Goal: Task Accomplishment & Management: Manage account settings

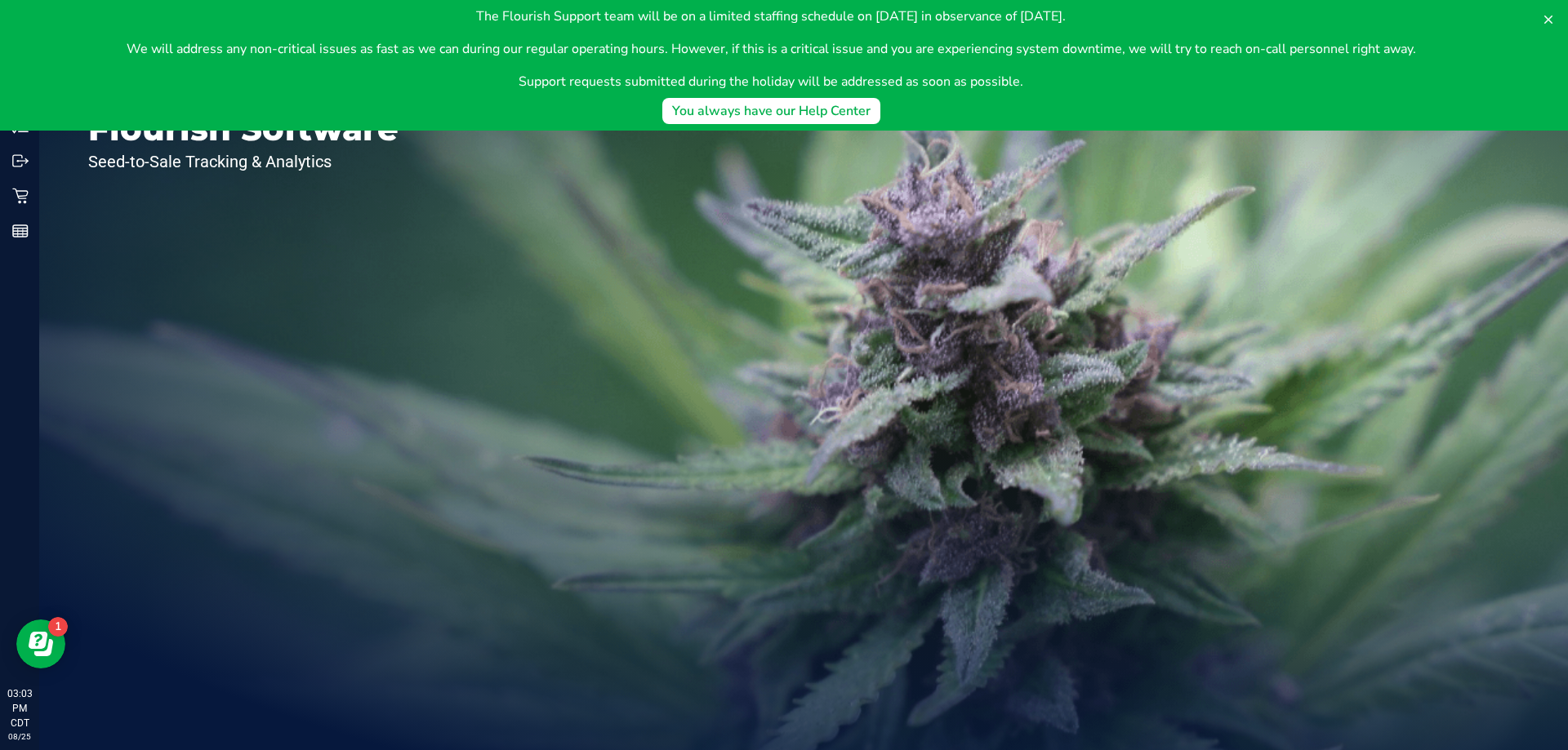
click at [20, 123] on body "The Flourish Support team will be on a limited staffing schedule on [DATE] in o…" at bounding box center [784, 65] width 1568 height 130
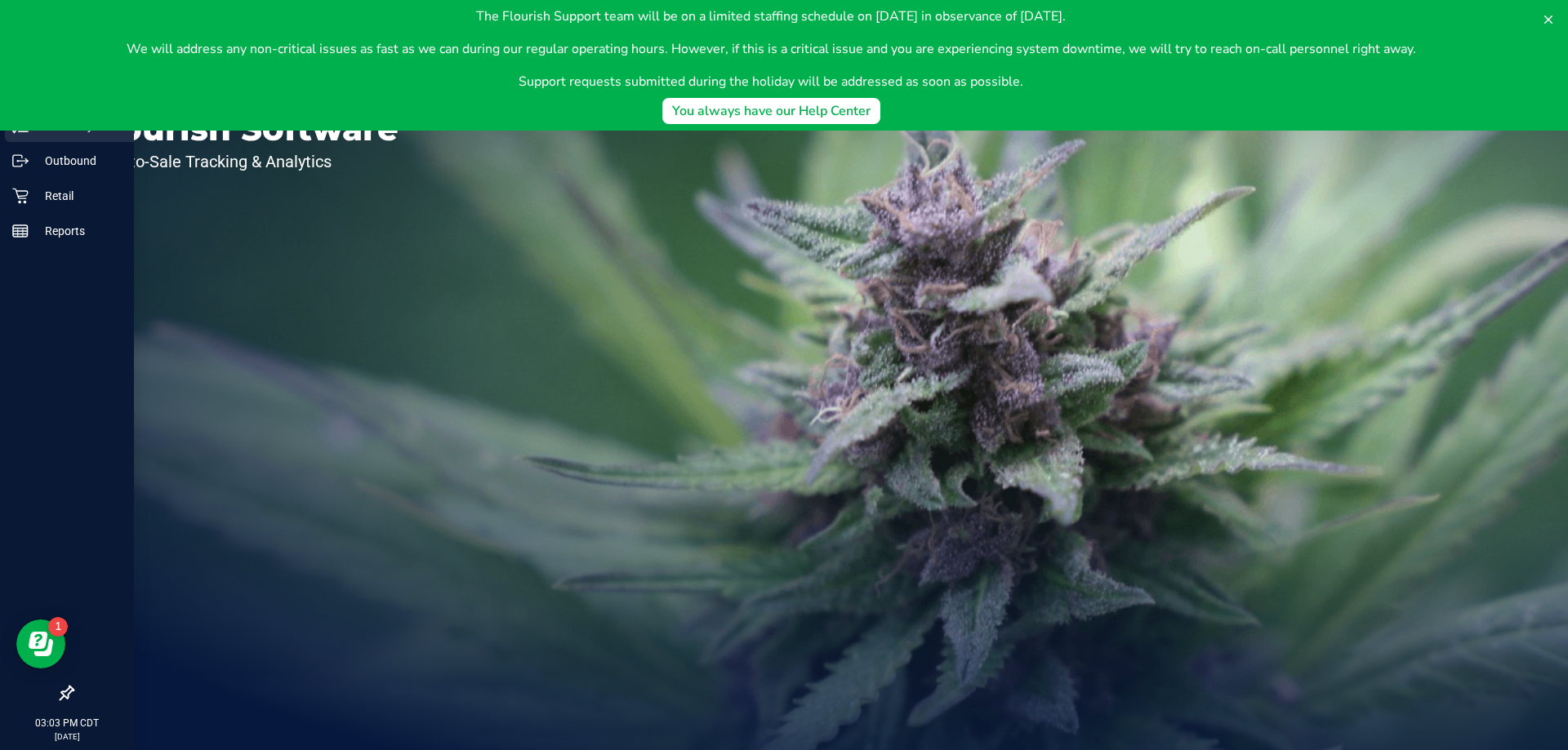
click at [21, 135] on div "Inventory" at bounding box center [69, 125] width 129 height 32
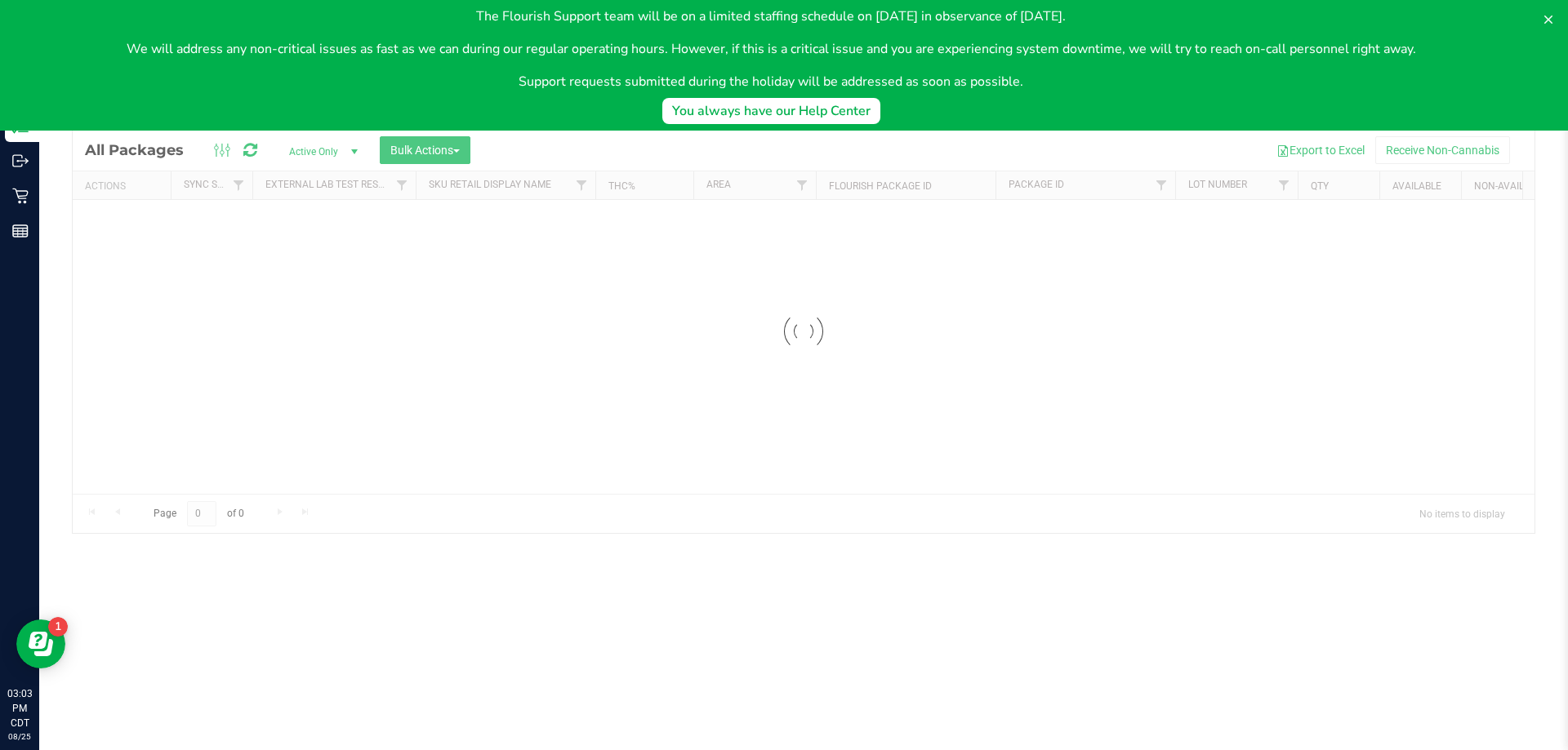
click at [201, 109] on body "The Flourish Support team will be on a limited staffing schedule on [DATE] in o…" at bounding box center [784, 65] width 1568 height 130
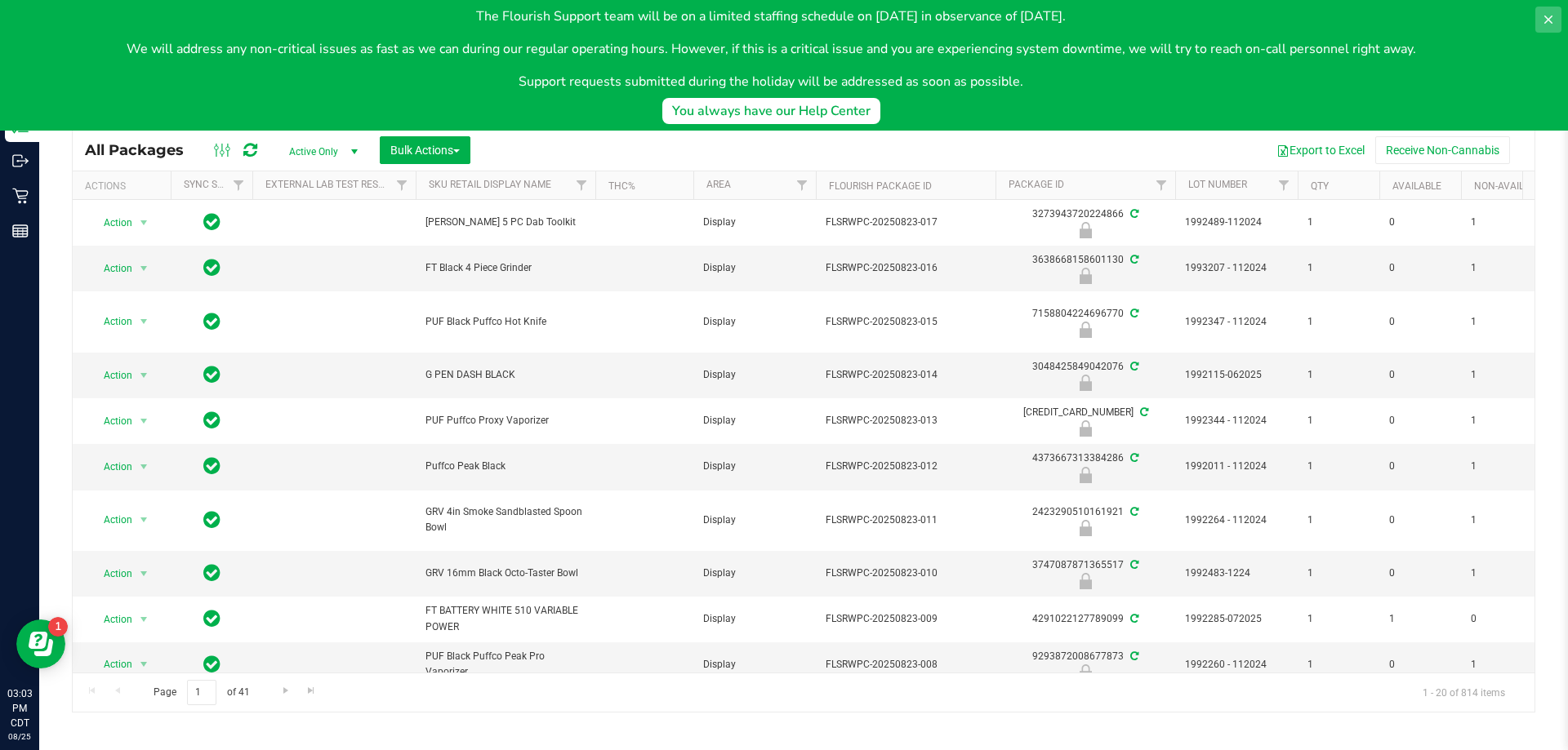
click at [1547, 14] on icon at bounding box center [1548, 19] width 13 height 13
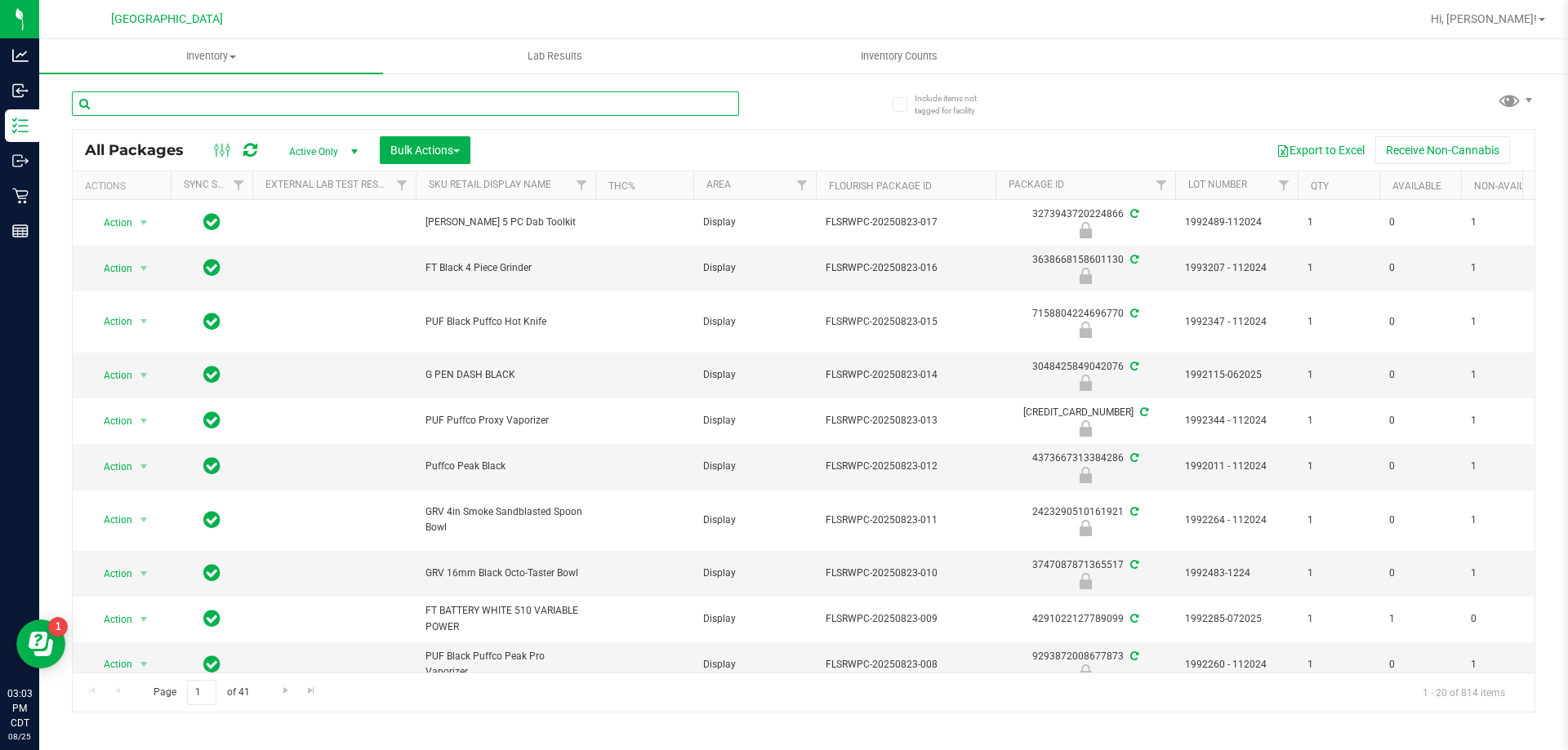
click at [597, 107] on input "text" at bounding box center [405, 103] width 667 height 25
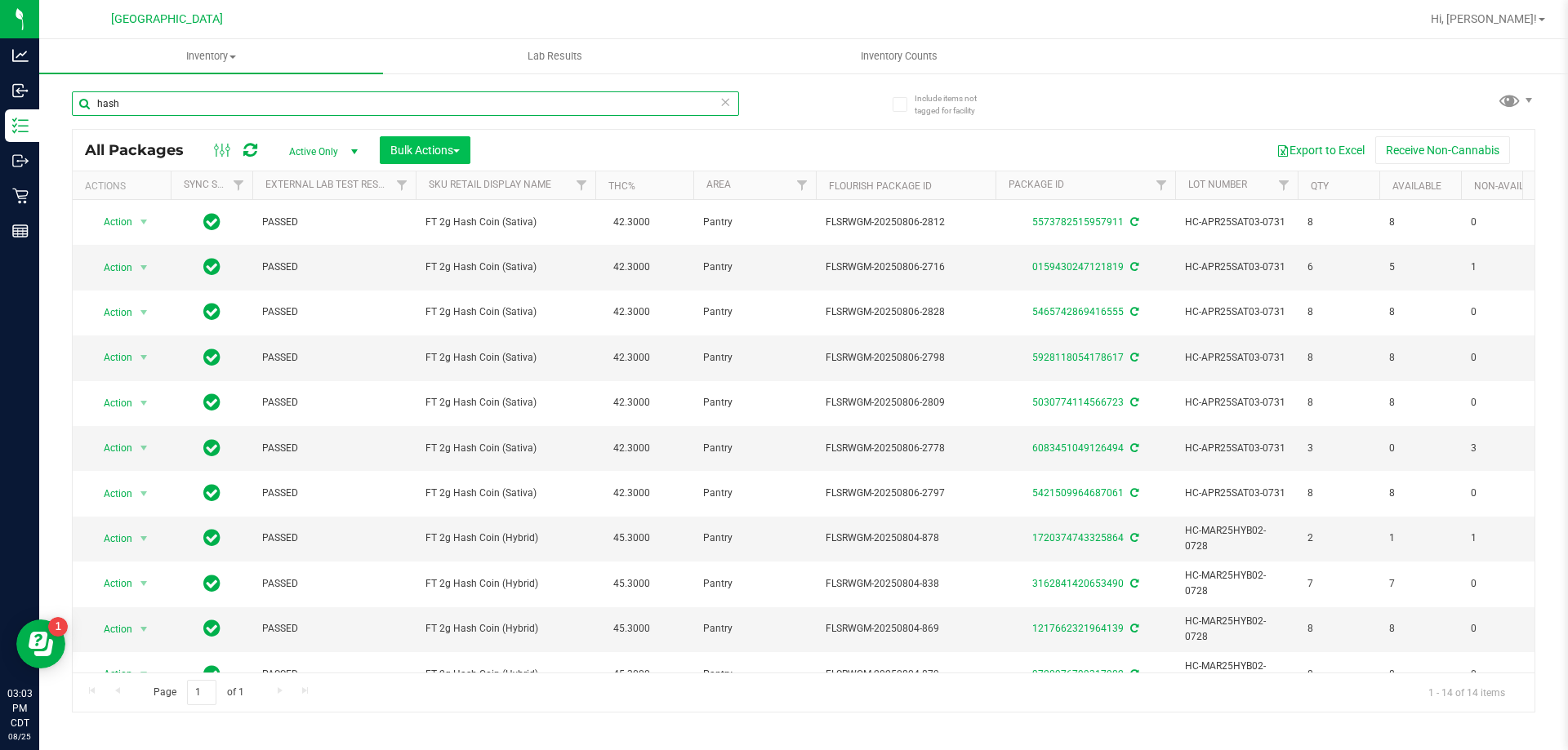
type input "hash"
click at [465, 149] on button "Bulk Actions" at bounding box center [425, 150] width 90 height 28
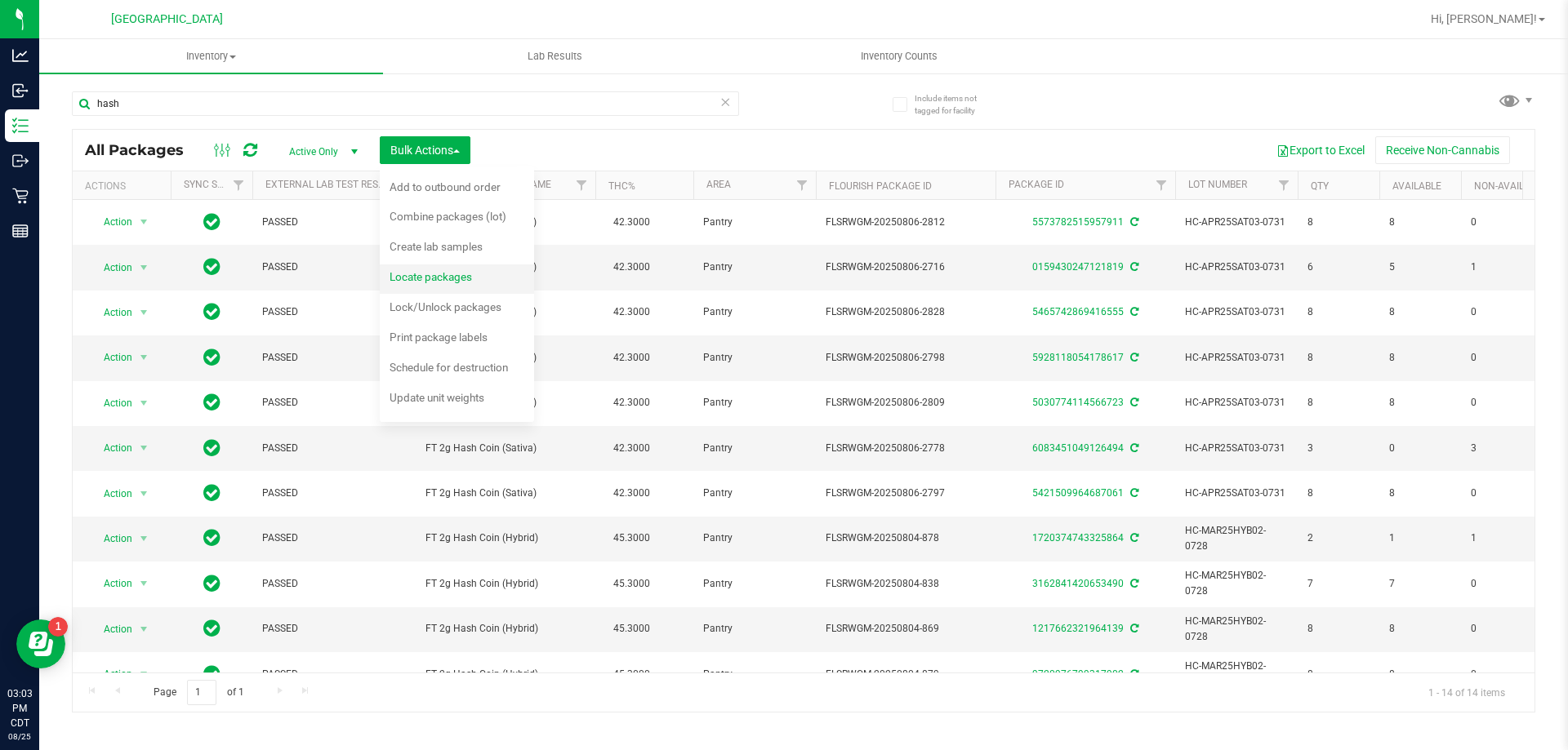
click at [471, 281] on span "Locate packages" at bounding box center [431, 276] width 83 height 13
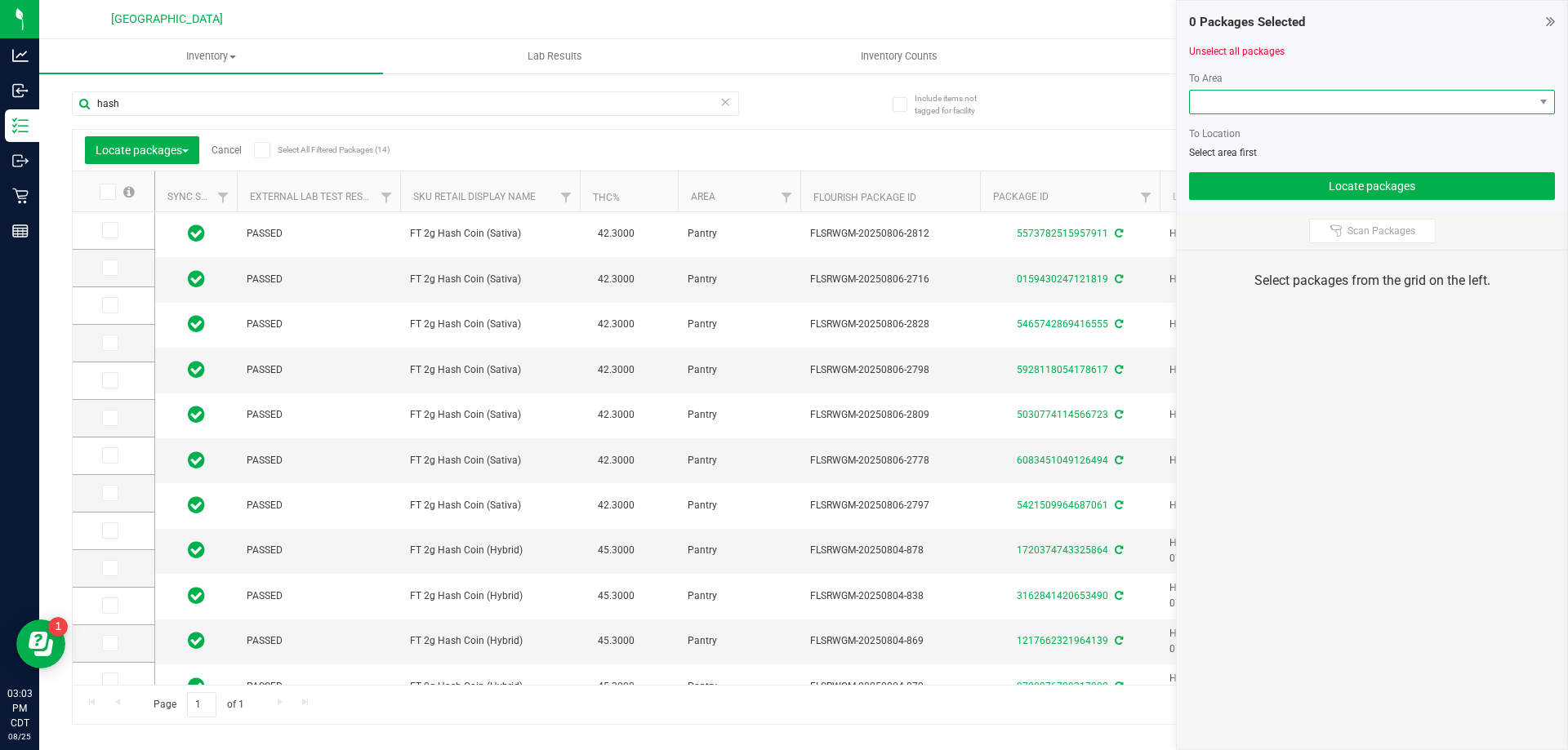
click at [1364, 100] on span at bounding box center [1361, 101] width 344 height 23
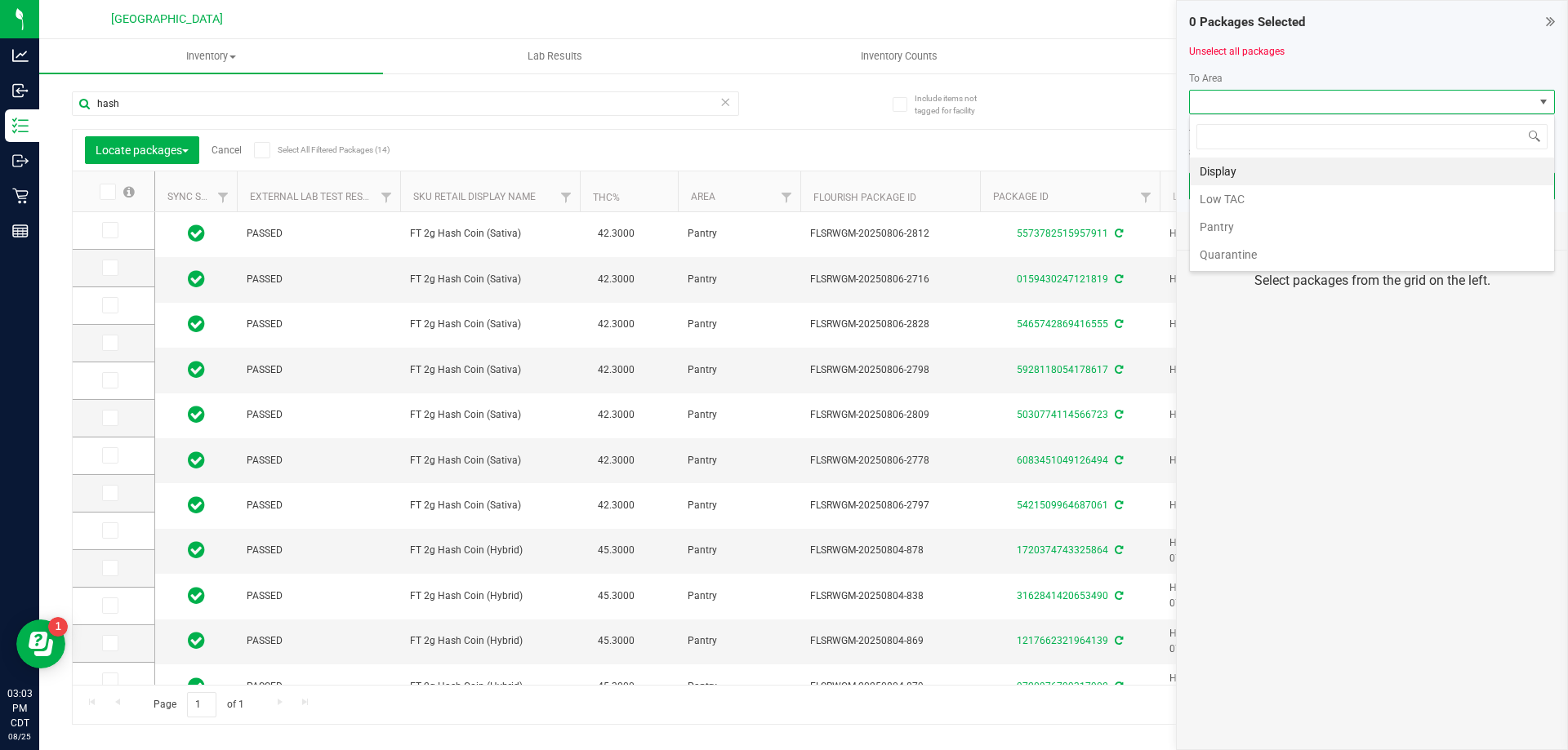
scroll to position [25, 366]
click at [1424, 63] on div at bounding box center [1371, 65] width 366 height 12
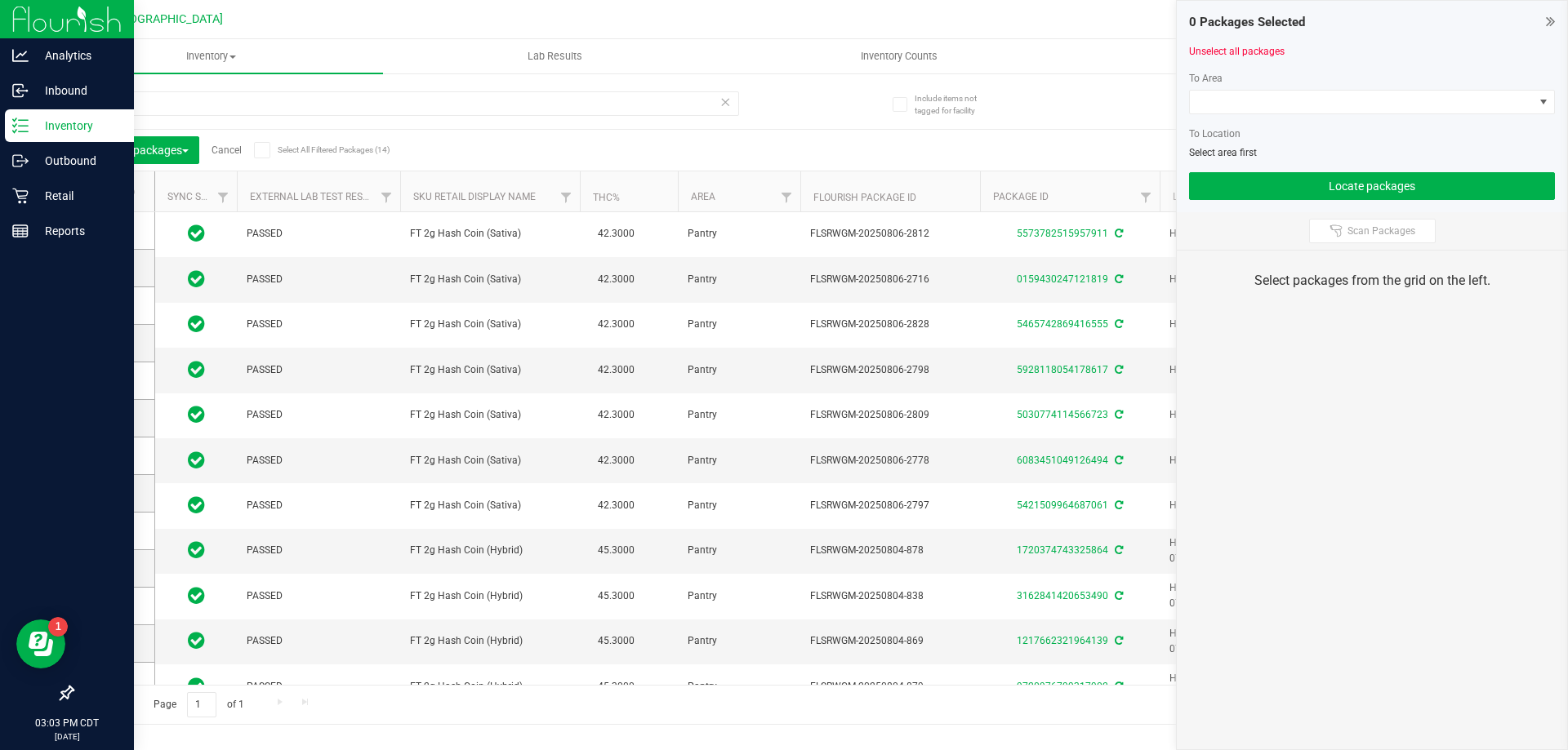
click at [17, 120] on icon at bounding box center [20, 125] width 16 height 16
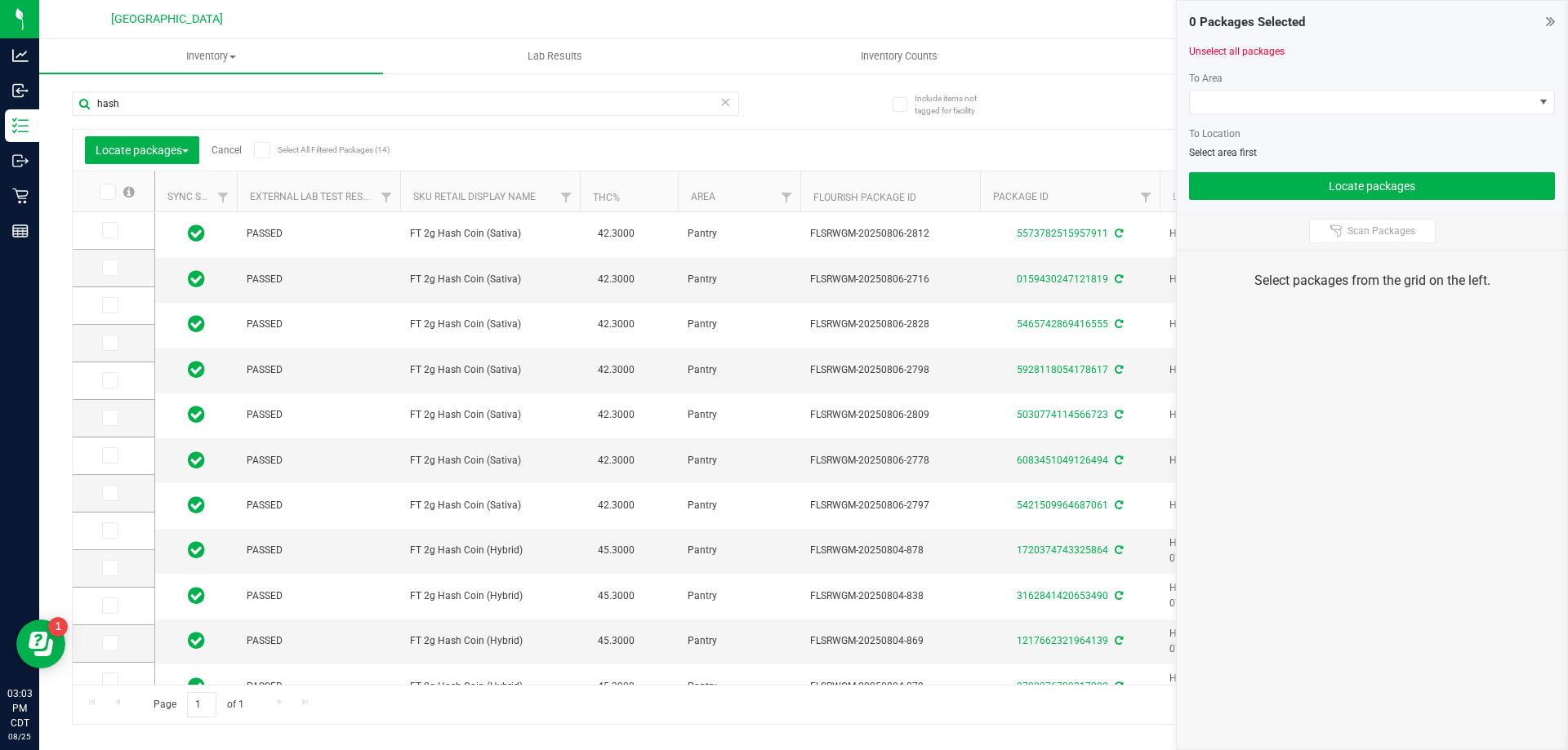
click at [1542, 21] on div "0 Packages Selected" at bounding box center [1371, 22] width 366 height 19
click at [1546, 21] on icon at bounding box center [1550, 20] width 9 height 16
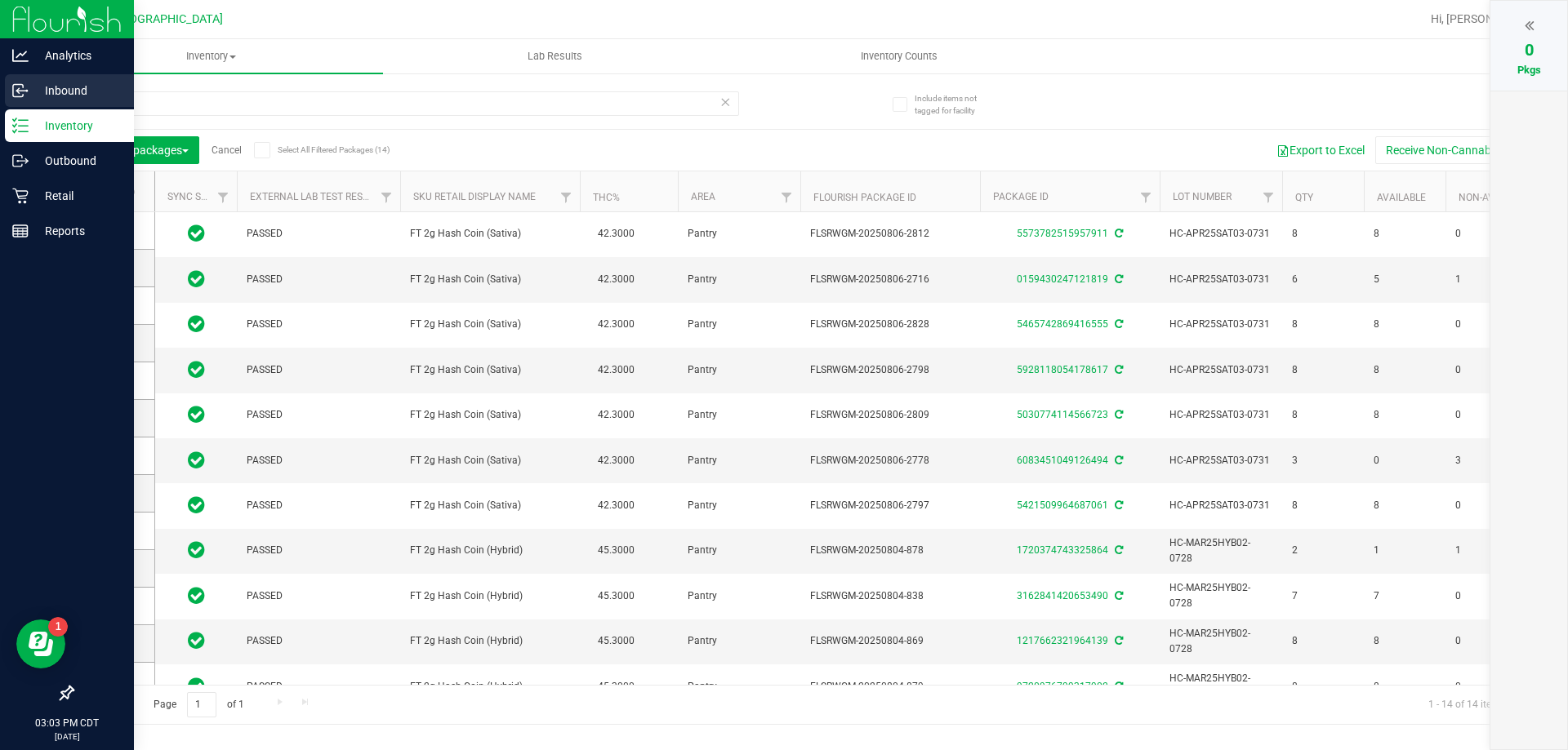
click at [17, 95] on icon at bounding box center [20, 90] width 16 height 16
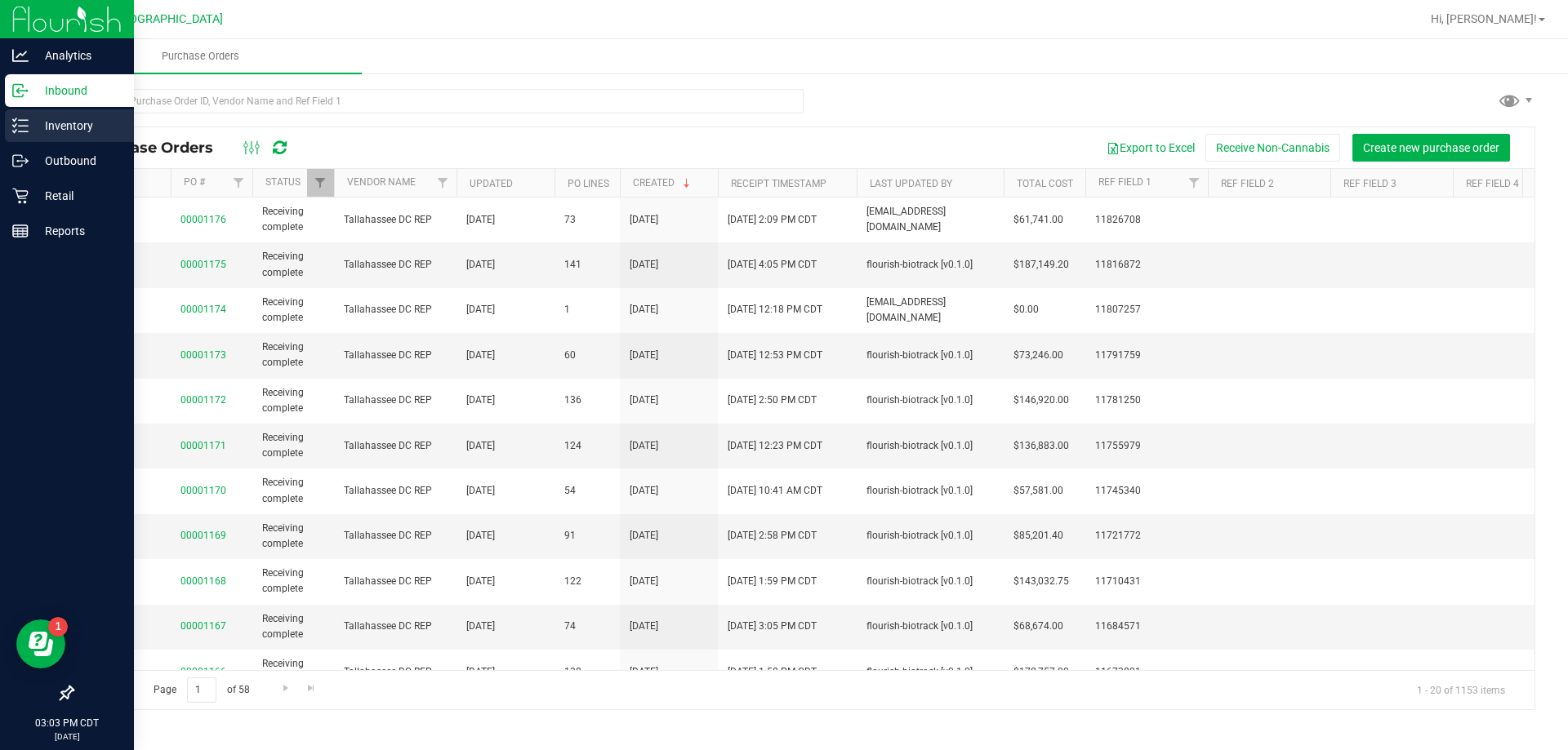
click at [49, 119] on p "Inventory" at bounding box center [78, 125] width 98 height 20
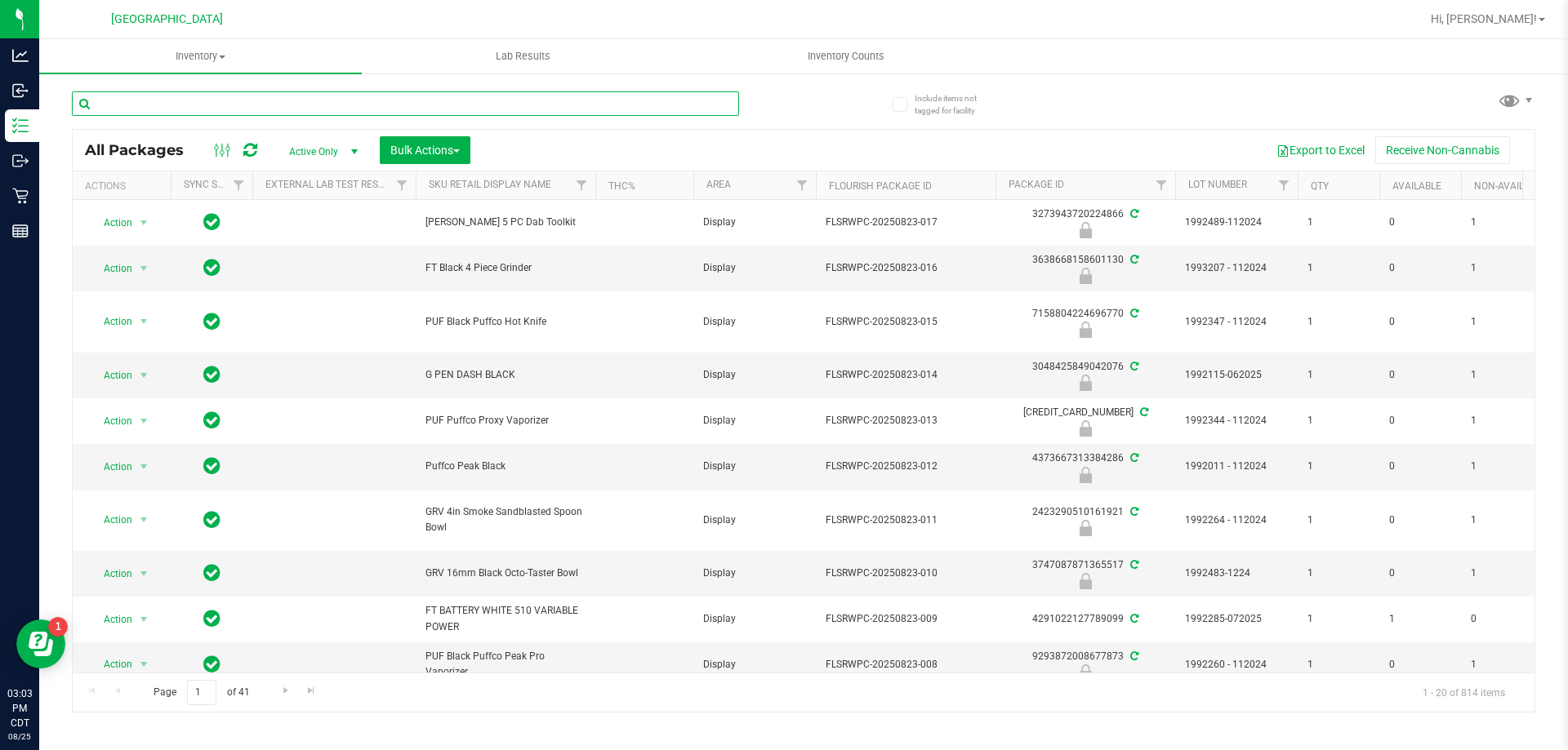
click at [362, 95] on input "text" at bounding box center [405, 103] width 667 height 25
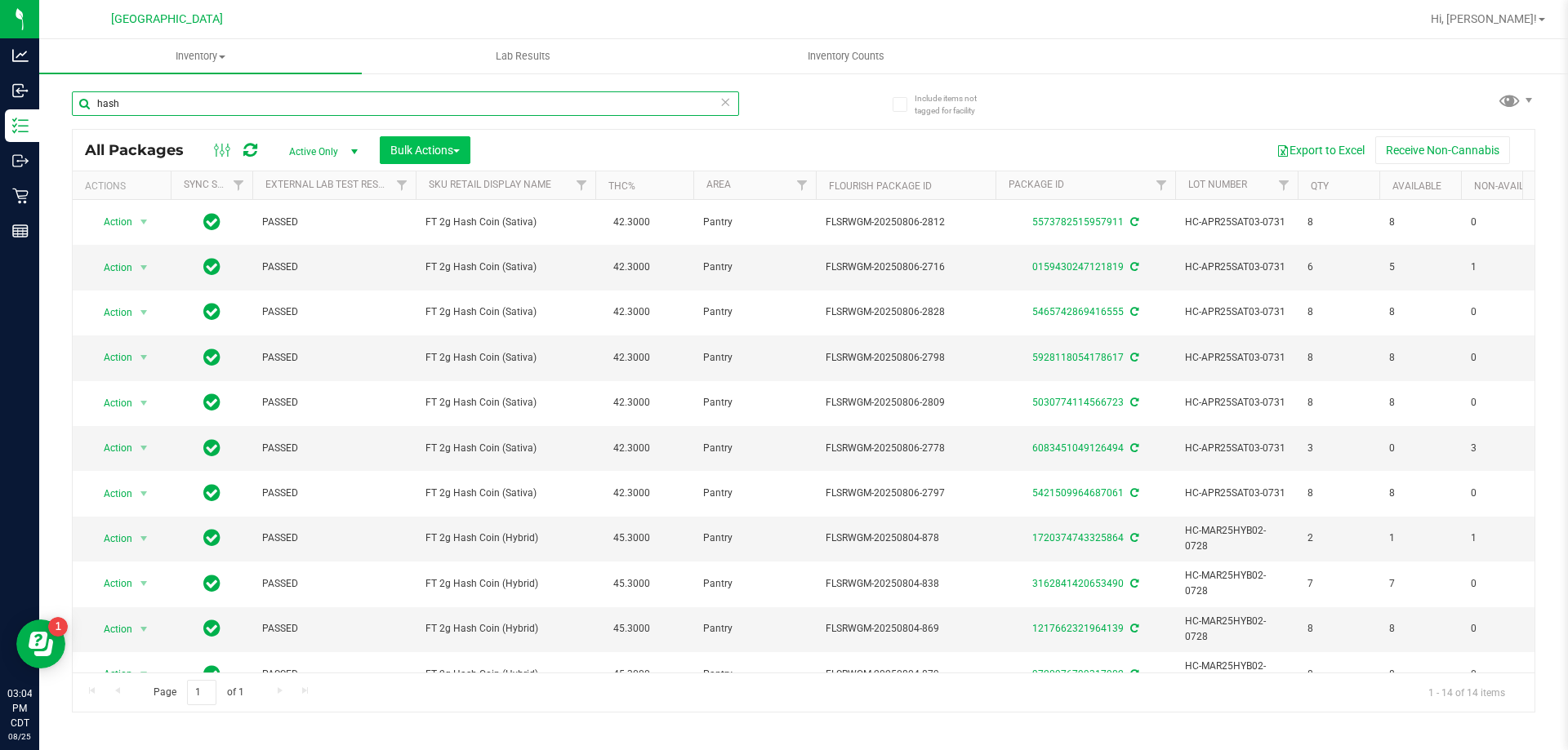
type input "hash"
click at [432, 159] on button "Bulk Actions" at bounding box center [425, 150] width 90 height 28
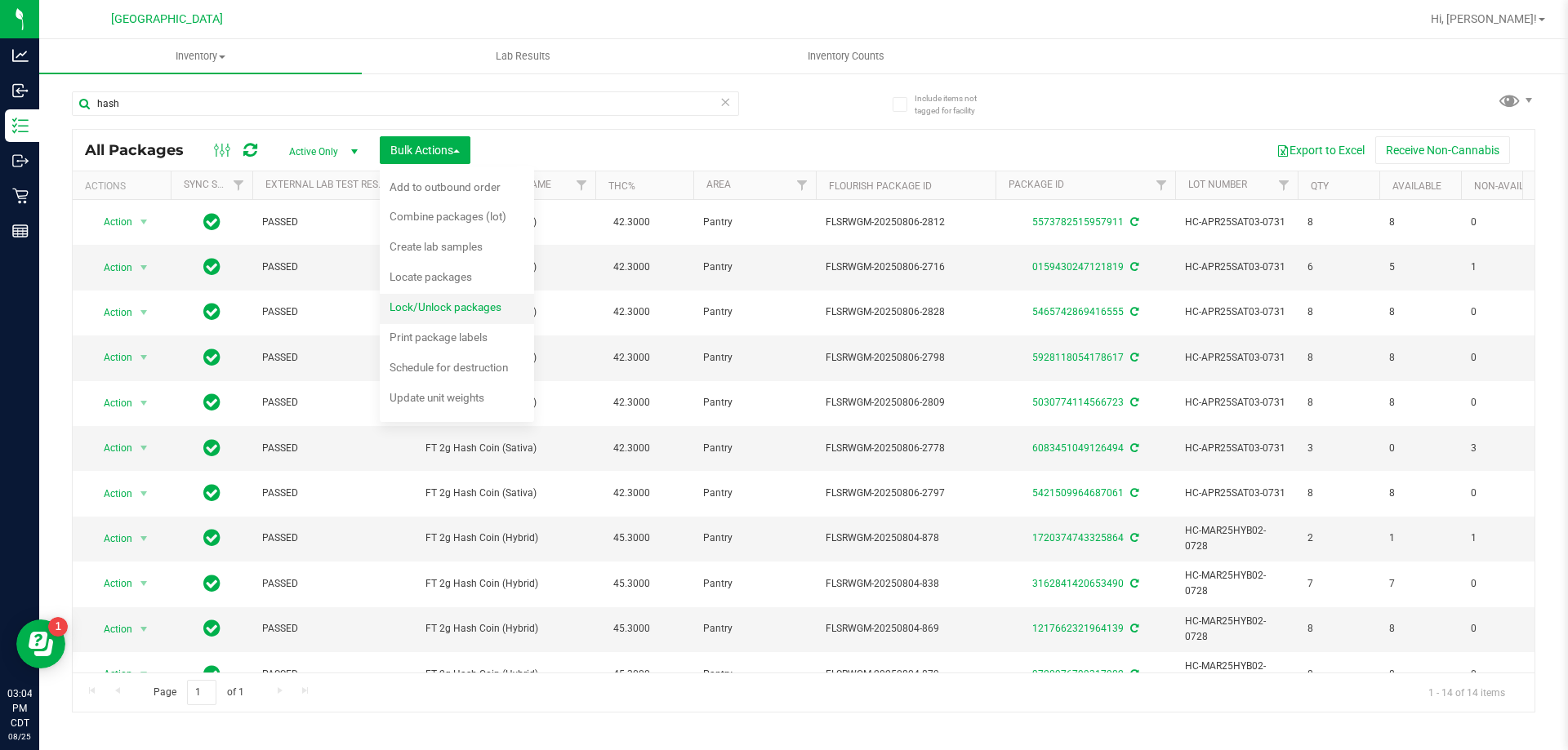
click at [479, 312] on span "Lock/Unlock packages" at bounding box center [445, 306] width 112 height 13
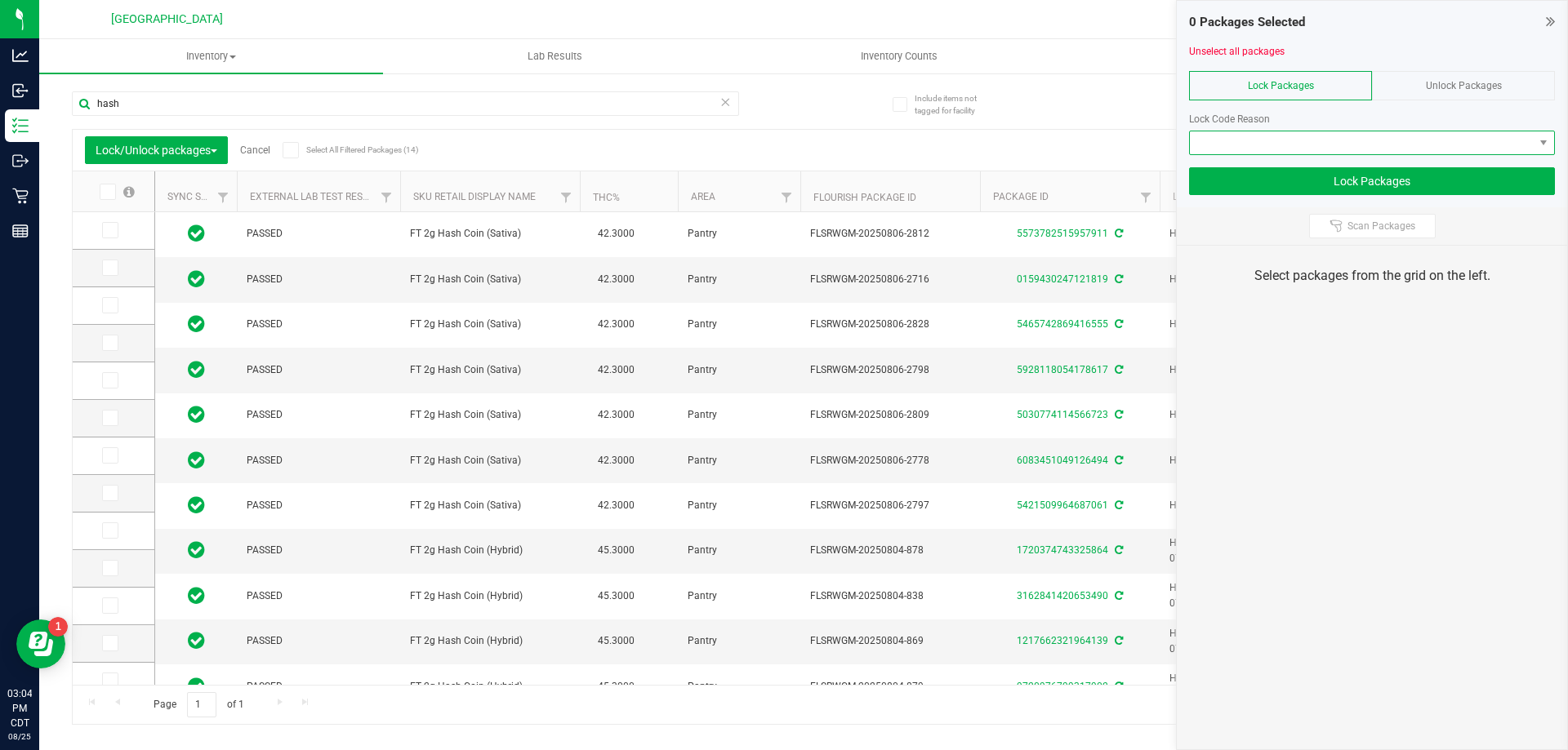
click at [1427, 145] on span at bounding box center [1361, 142] width 344 height 23
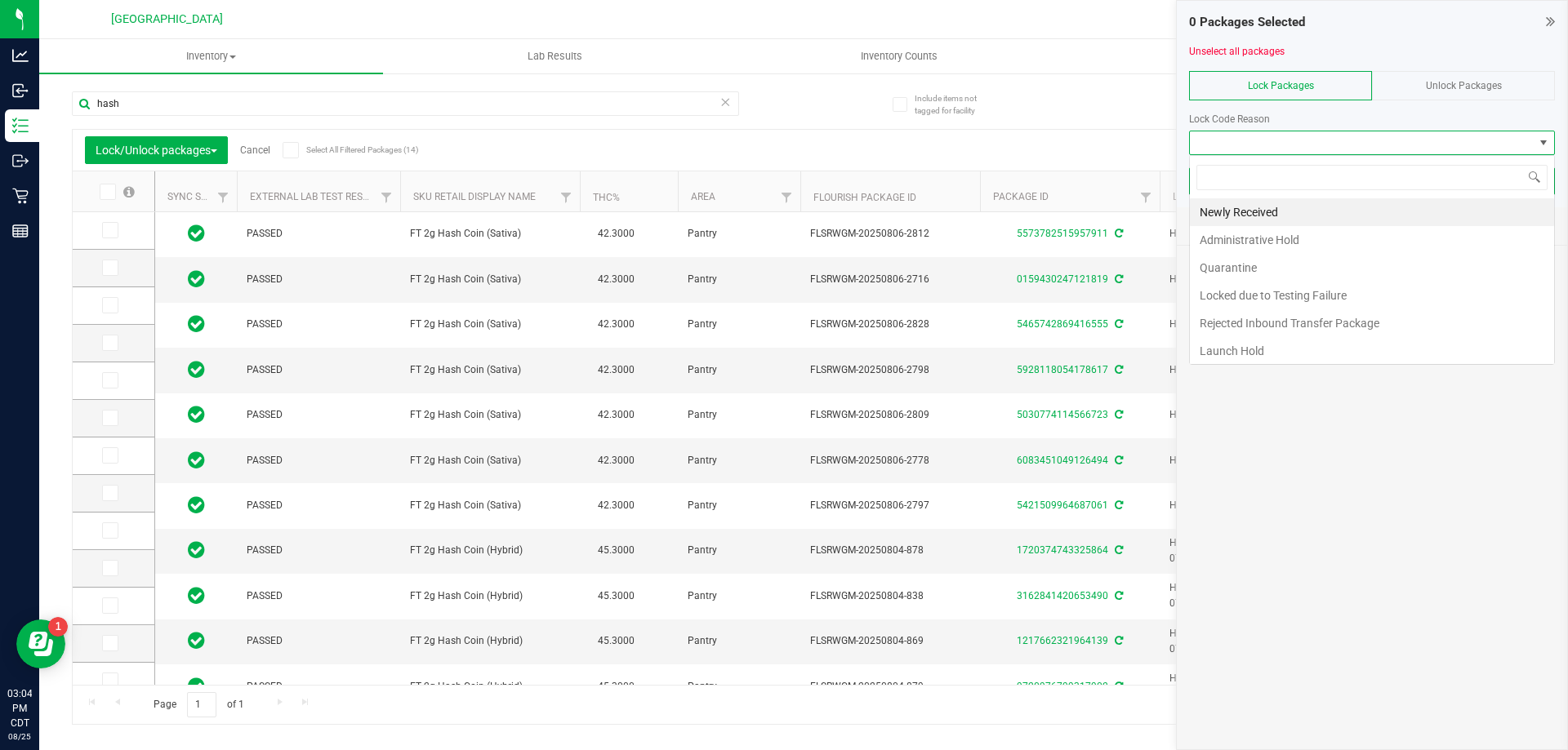
scroll to position [25, 366]
click at [1022, 145] on div "Export to Excel Receive Non-Cannabis" at bounding box center [955, 150] width 1134 height 28
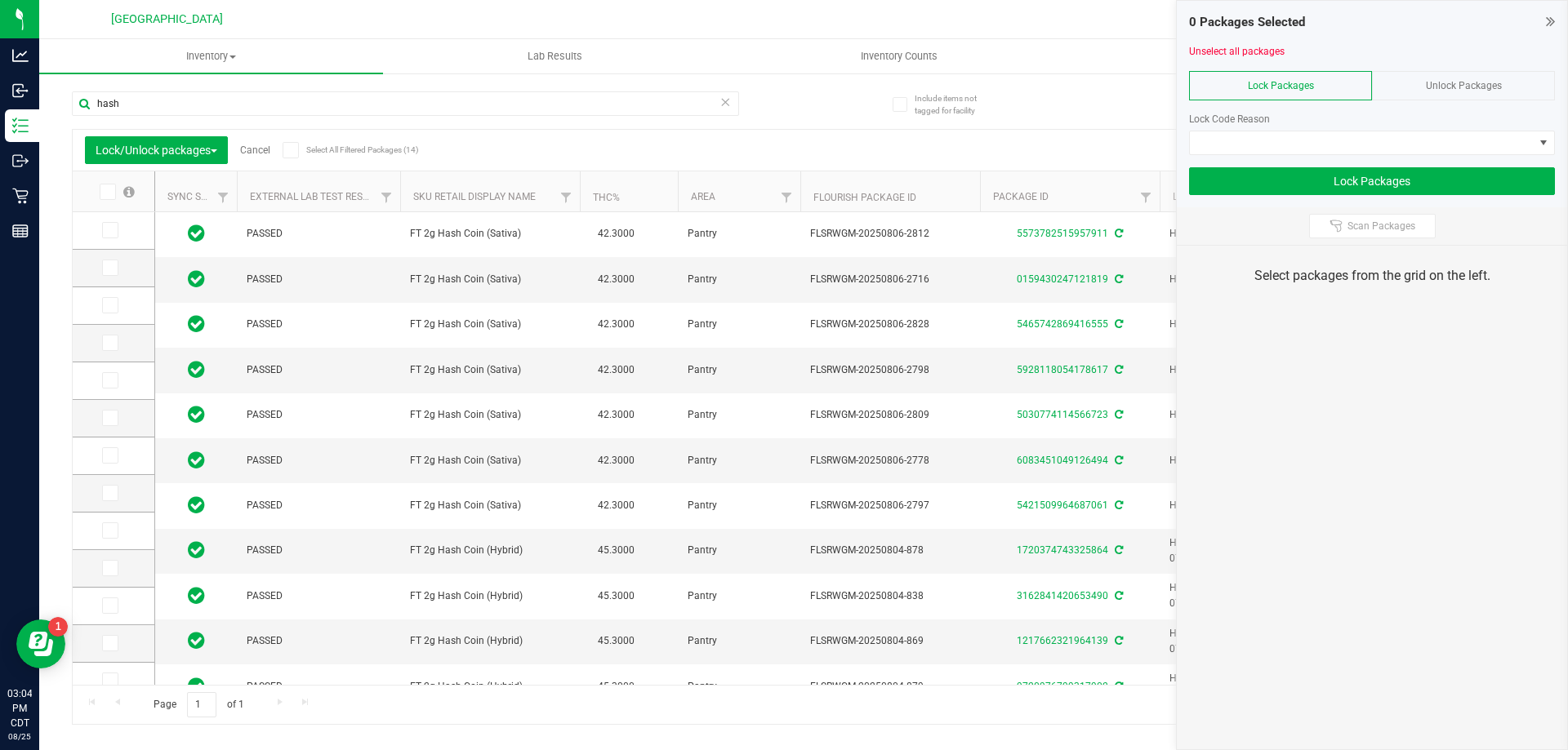
click at [1555, 20] on div "0 Packages Selected Unselect all packages Lock Packages Unlock Packages Lock Co…" at bounding box center [1372, 104] width 391 height 206
click at [1555, 20] on div "0 Packages Selected Unselect all packages Lock Packages Unlock Packages Lock Co…" at bounding box center [1372, 104] width 391 height 206
click at [1549, 23] on icon at bounding box center [1550, 20] width 9 height 16
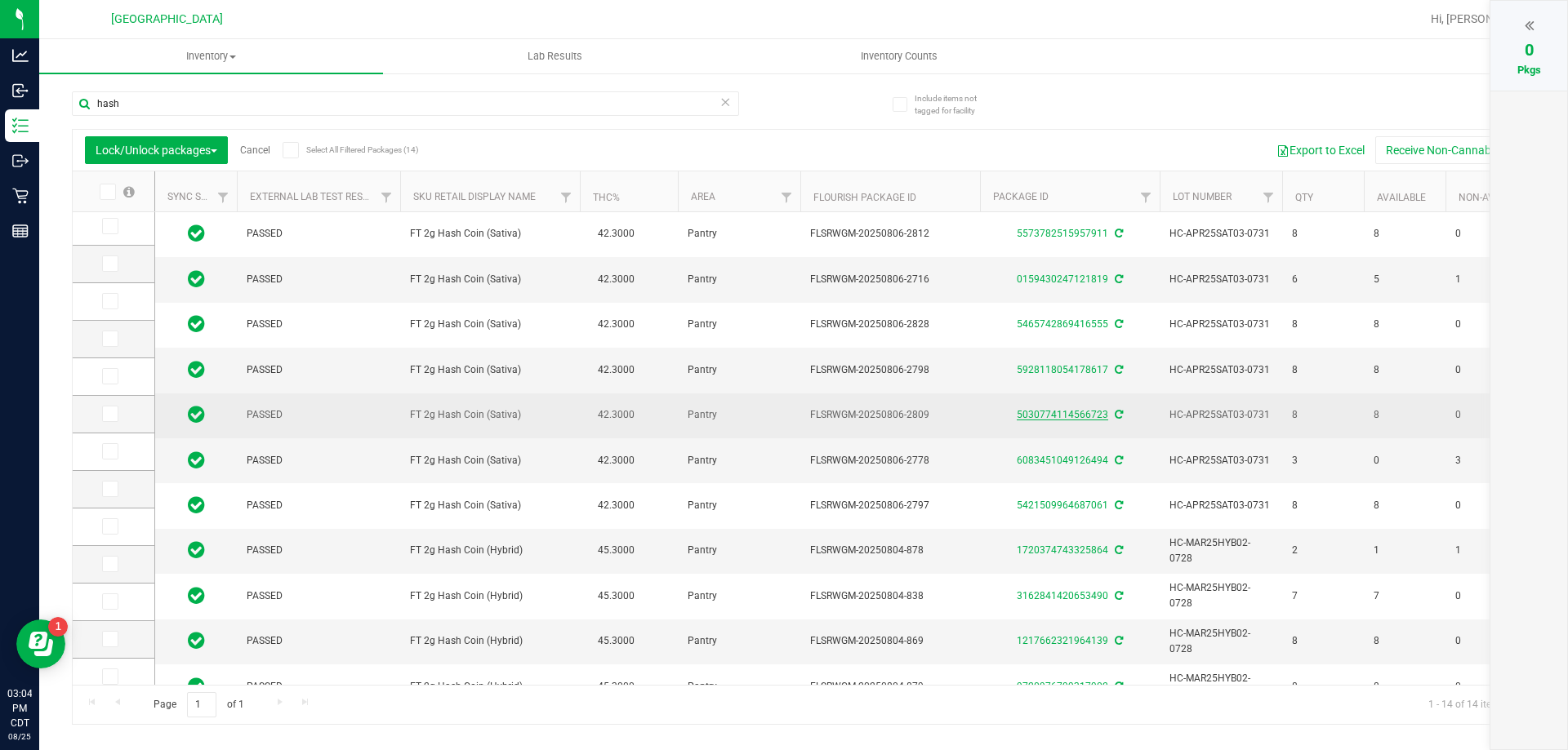
scroll to position [0, 0]
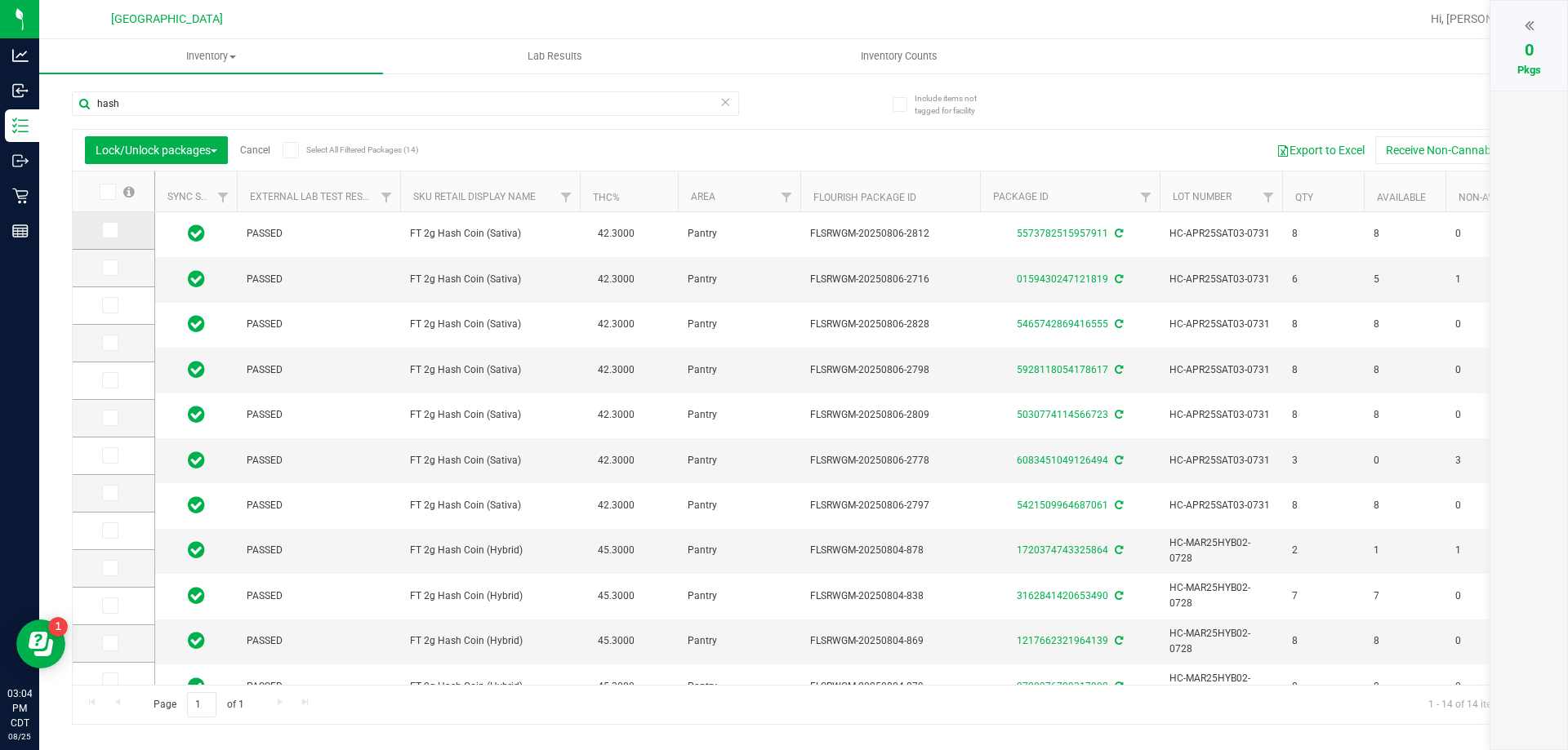
click at [105, 230] on icon at bounding box center [109, 230] width 10 height 0
click at [0, 0] on input "checkbox" at bounding box center [0, 0] width 0 height 0
click at [108, 305] on icon at bounding box center [109, 305] width 10 height 0
click at [0, 0] on input "checkbox" at bounding box center [0, 0] width 0 height 0
click at [108, 343] on icon at bounding box center [109, 343] width 10 height 0
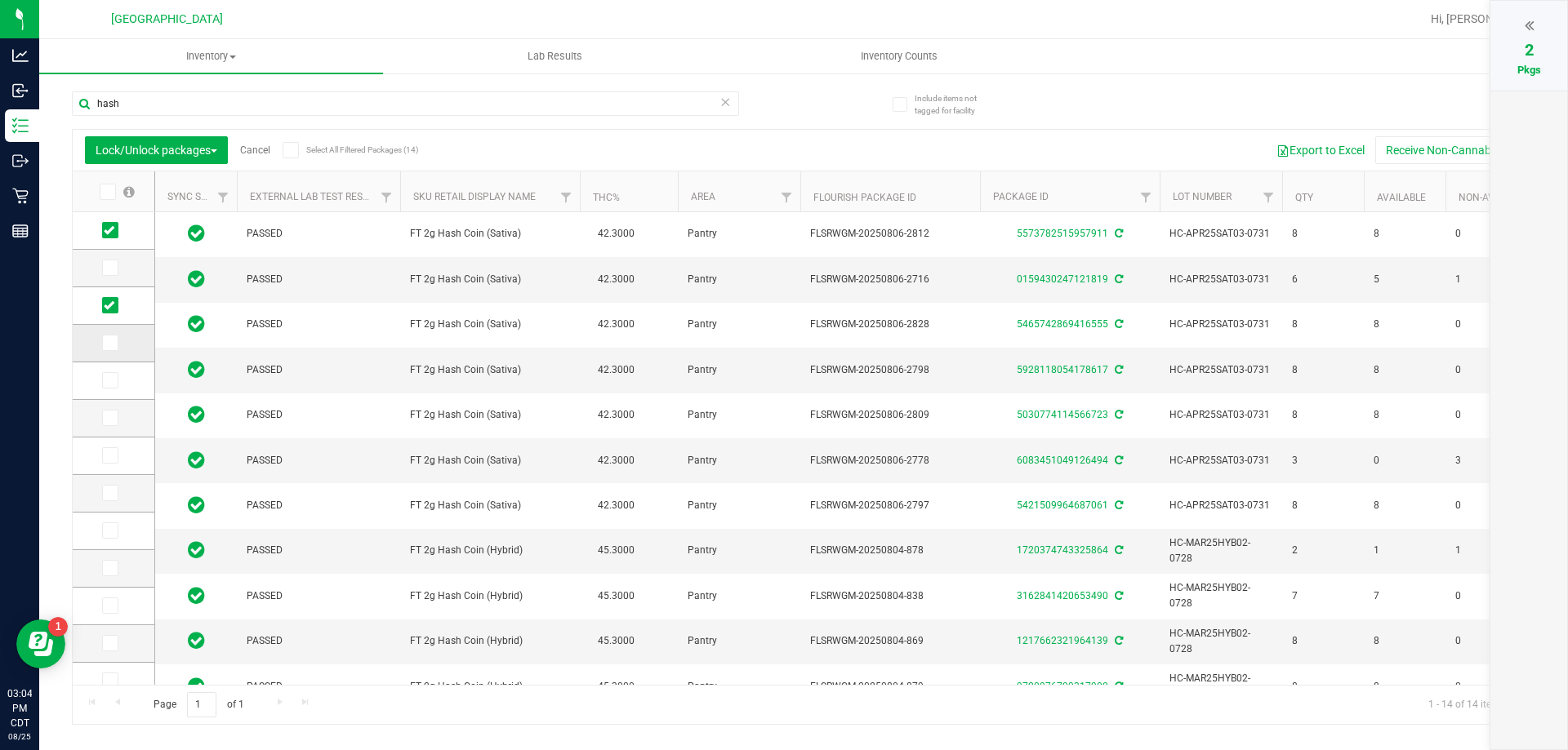
click at [0, 0] on input "checkbox" at bounding box center [0, 0] width 0 height 0
click at [108, 380] on icon at bounding box center [109, 380] width 10 height 0
click at [0, 0] on input "checkbox" at bounding box center [0, 0] width 0 height 0
click at [109, 455] on icon at bounding box center [109, 455] width 10 height 0
click at [0, 0] on input "checkbox" at bounding box center [0, 0] width 0 height 0
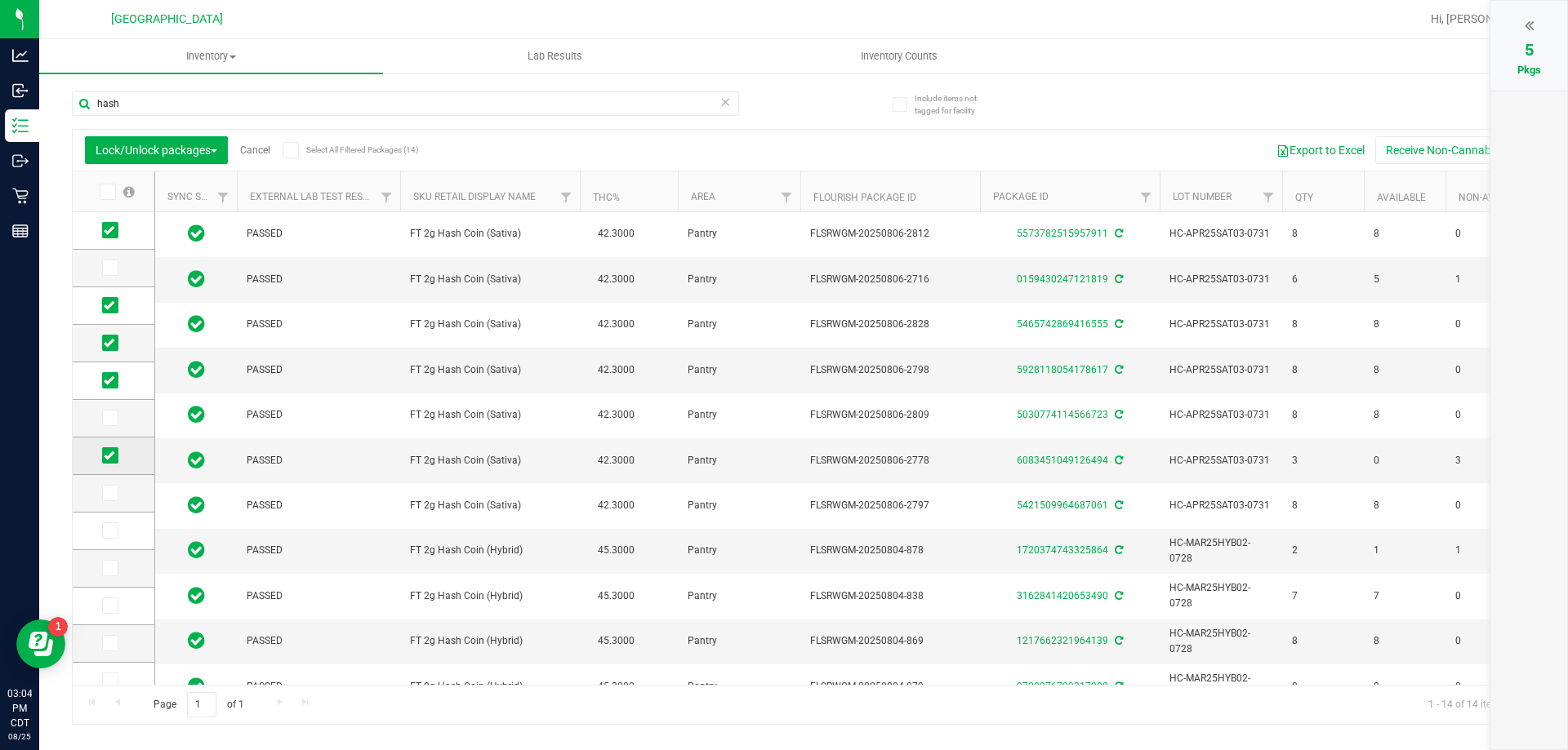
scroll to position [52, 0]
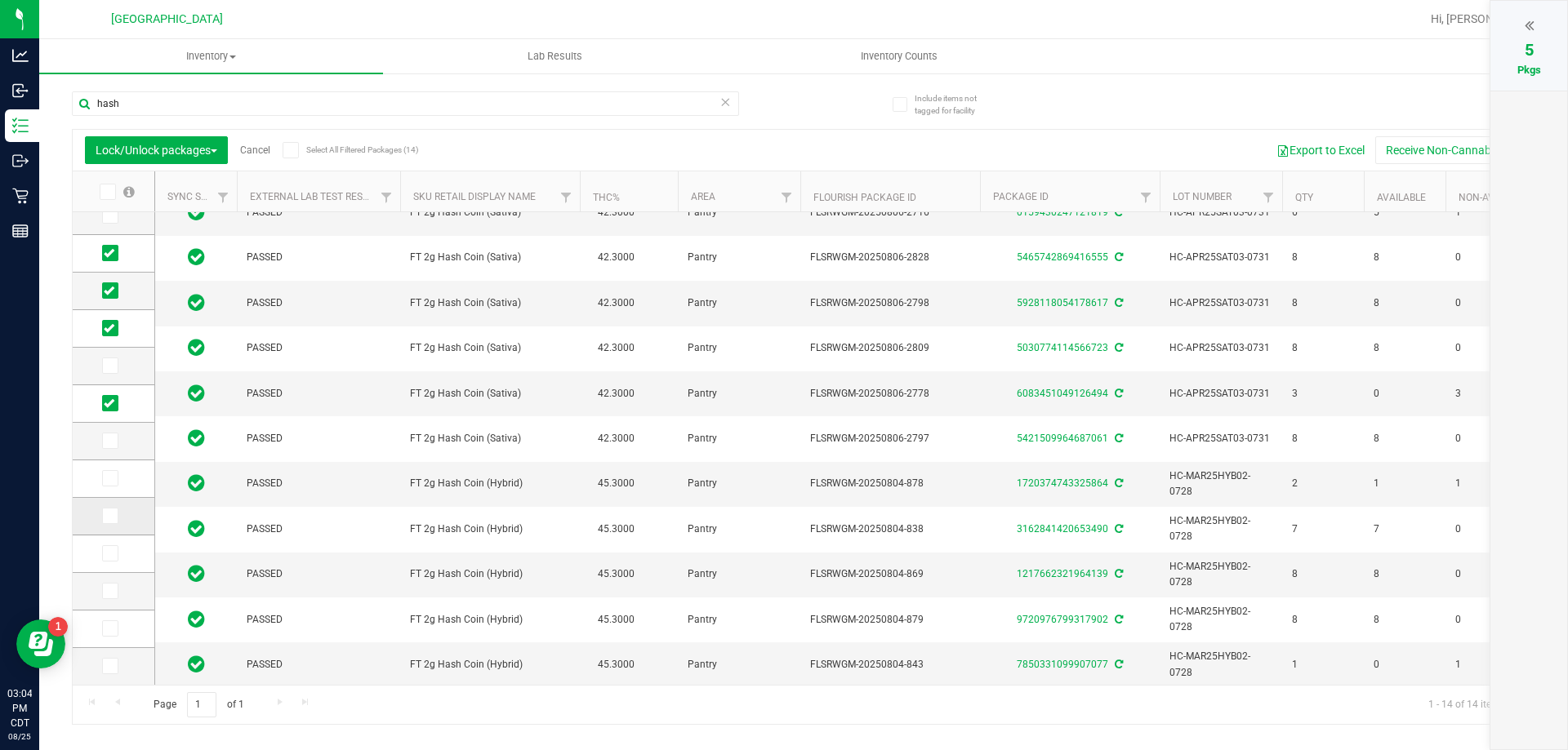
click at [115, 518] on span at bounding box center [110, 516] width 16 height 16
click at [0, 0] on input "checkbox" at bounding box center [0, 0] width 0 height 0
click at [115, 553] on span at bounding box center [110, 553] width 16 height 16
click at [0, 0] on input "checkbox" at bounding box center [0, 0] width 0 height 0
click at [105, 628] on icon at bounding box center [109, 628] width 10 height 0
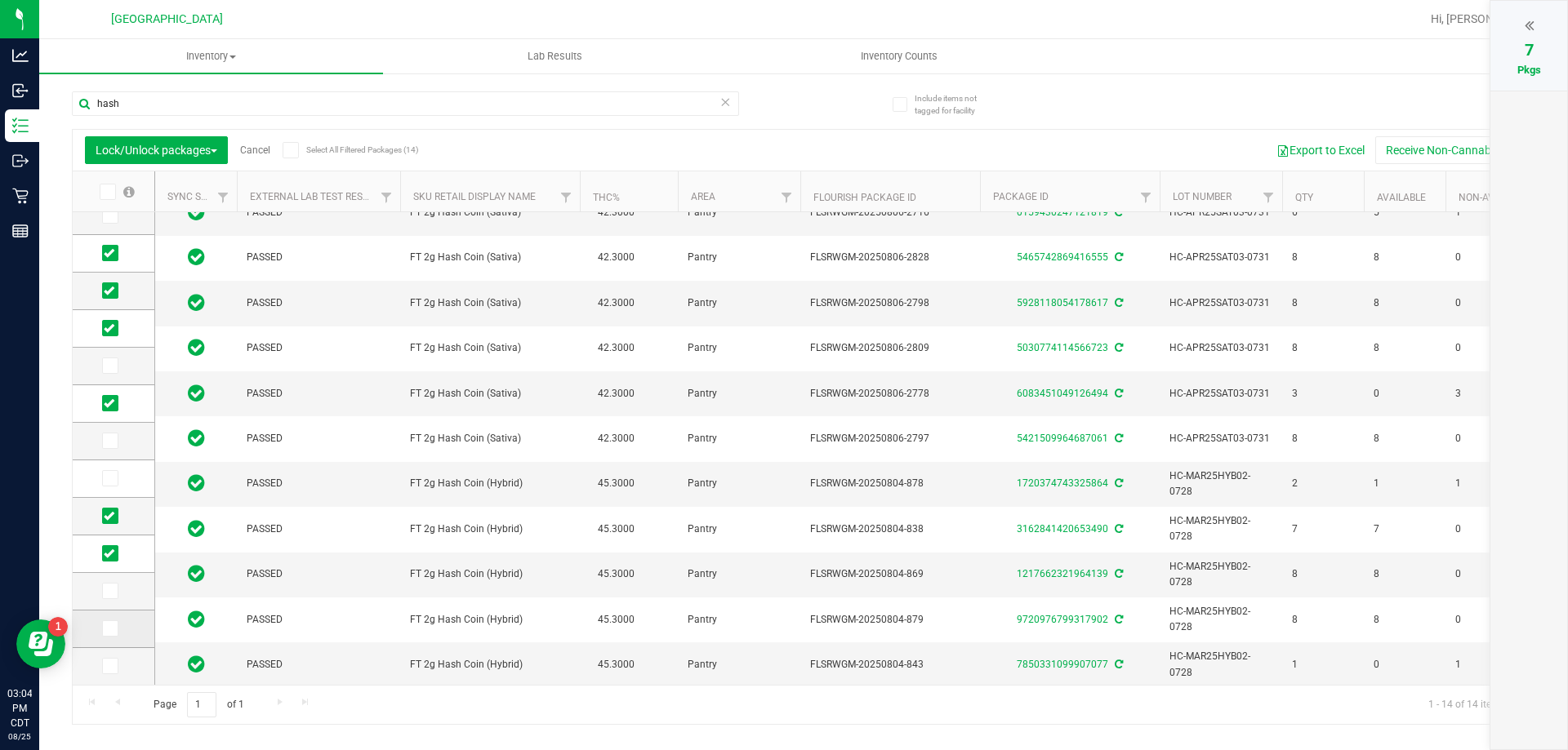
click at [0, 0] on input "checkbox" at bounding box center [0, 0] width 0 height 0
click at [113, 666] on icon at bounding box center [109, 666] width 10 height 0
click at [0, 0] on input "checkbox" at bounding box center [0, 0] width 0 height 0
click at [193, 145] on span "Lock/Unlock packages" at bounding box center [156, 150] width 122 height 13
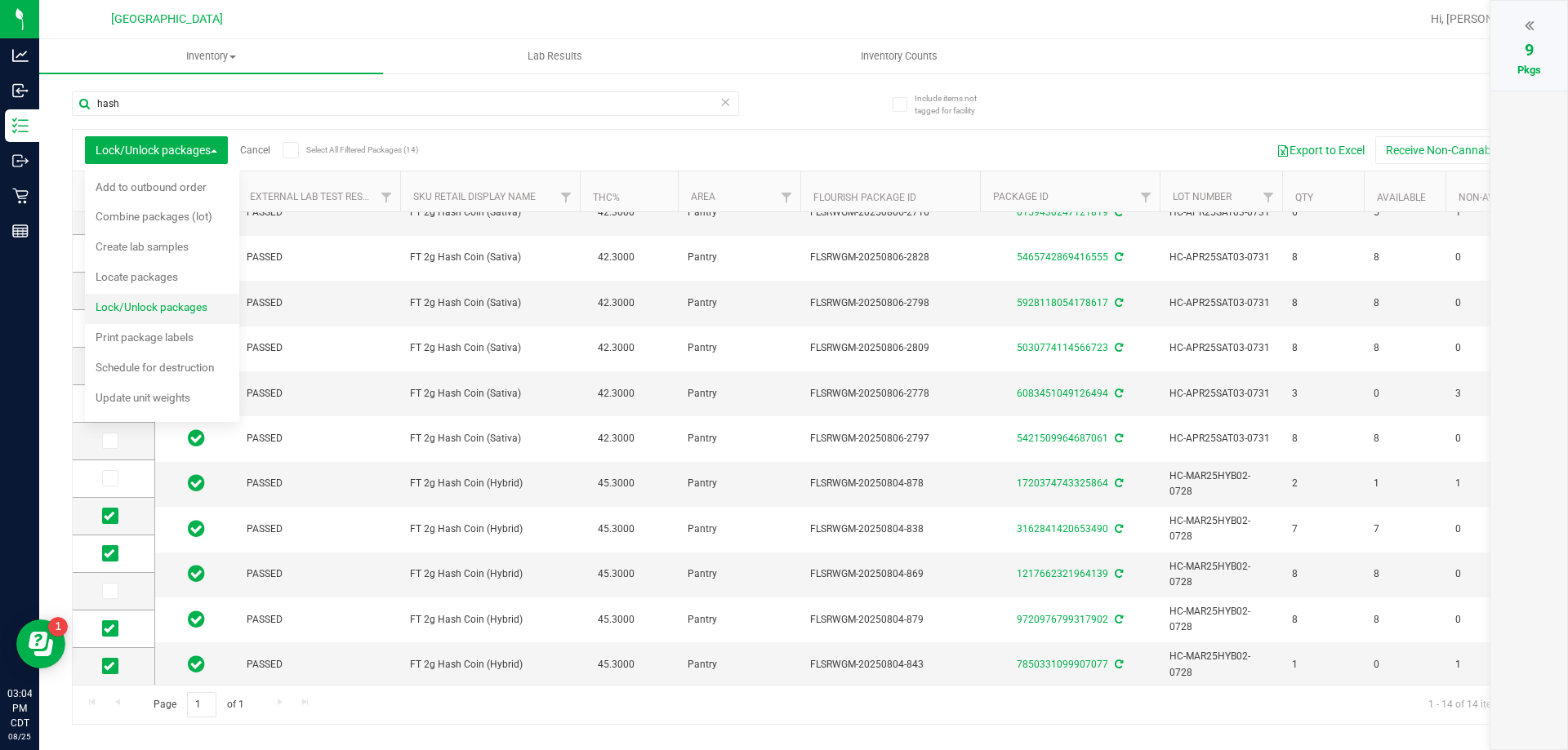
click at [173, 308] on span "Lock/Unlock packages" at bounding box center [151, 306] width 112 height 13
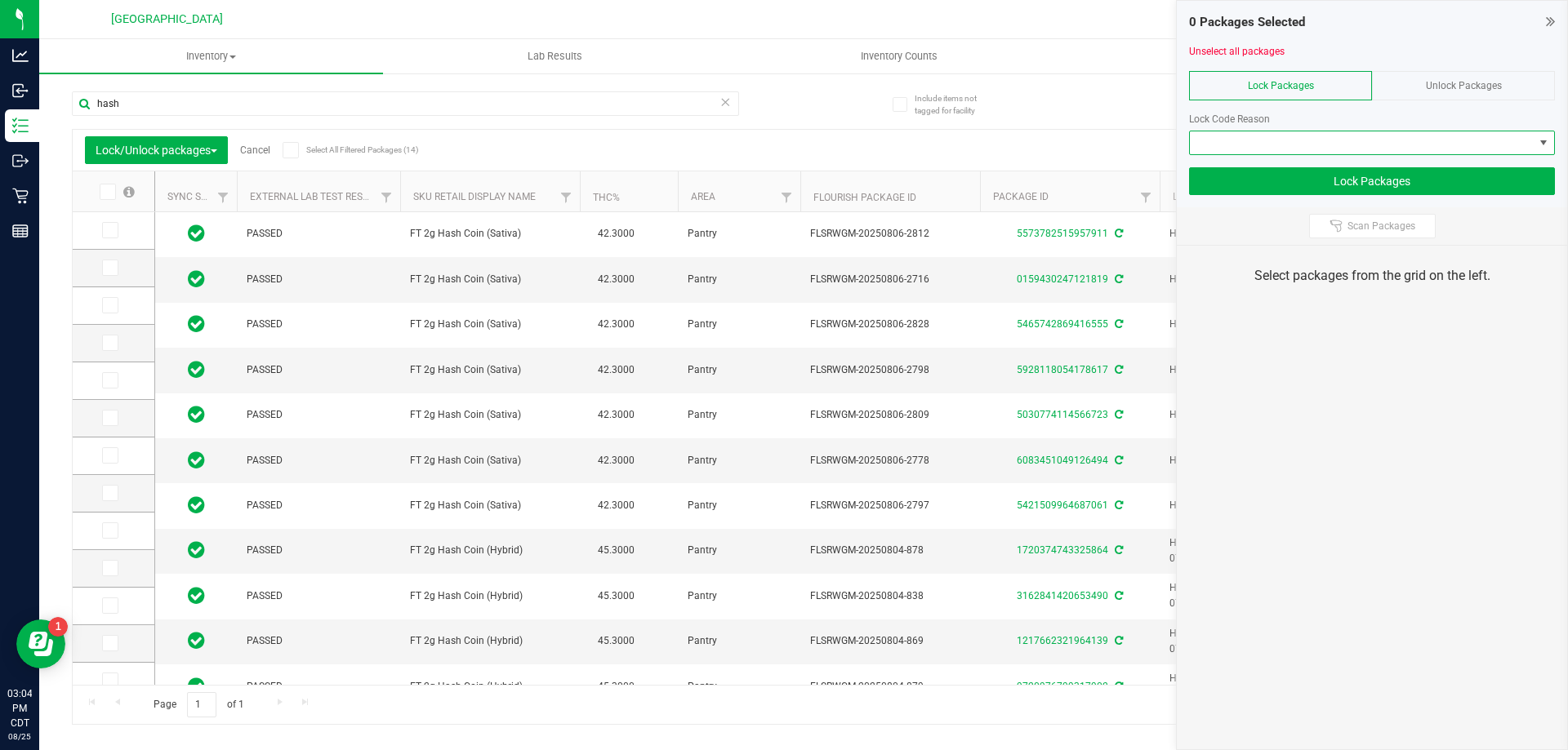
click at [1395, 138] on span at bounding box center [1361, 142] width 344 height 23
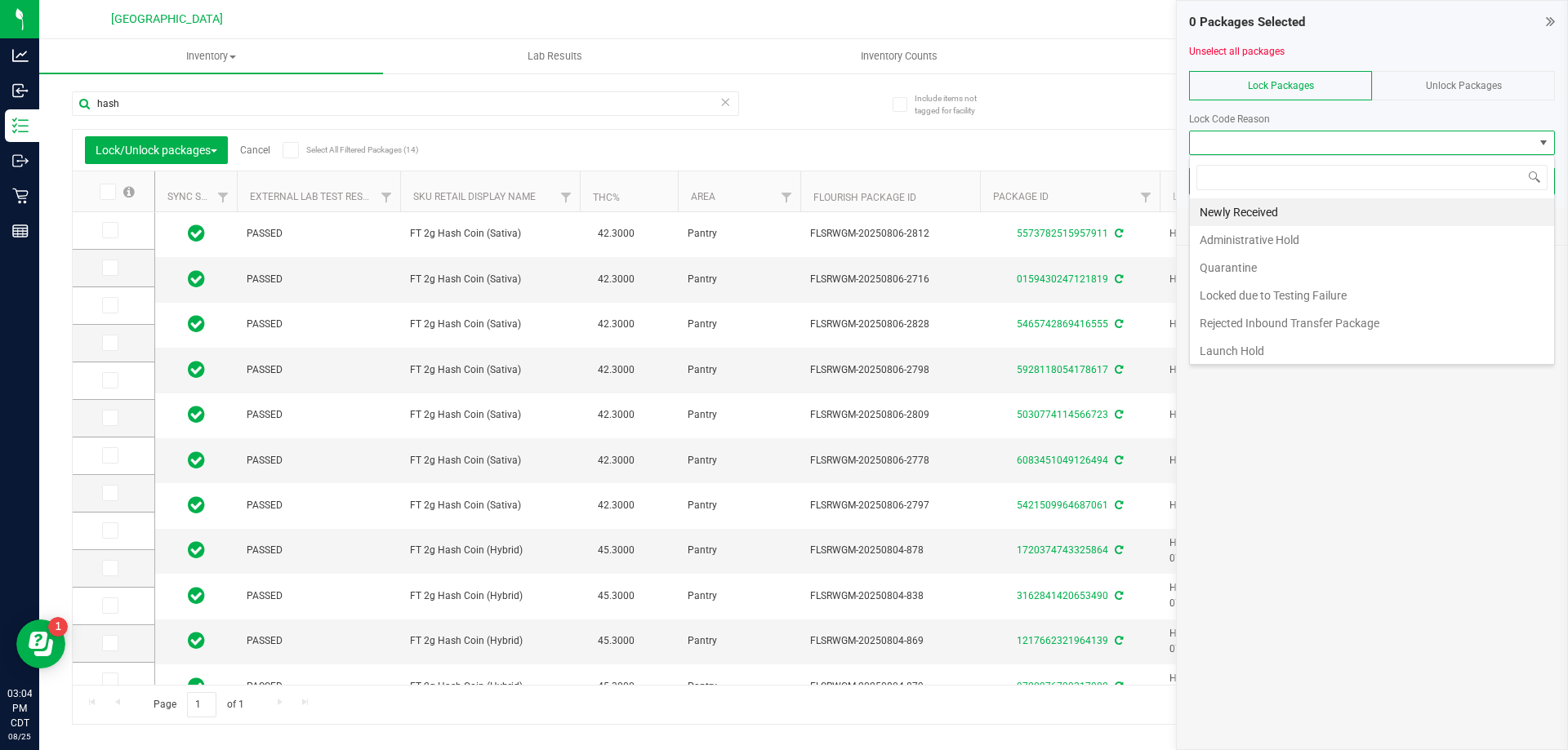
scroll to position [25, 366]
click at [1340, 210] on li "Newly Received" at bounding box center [1371, 212] width 364 height 28
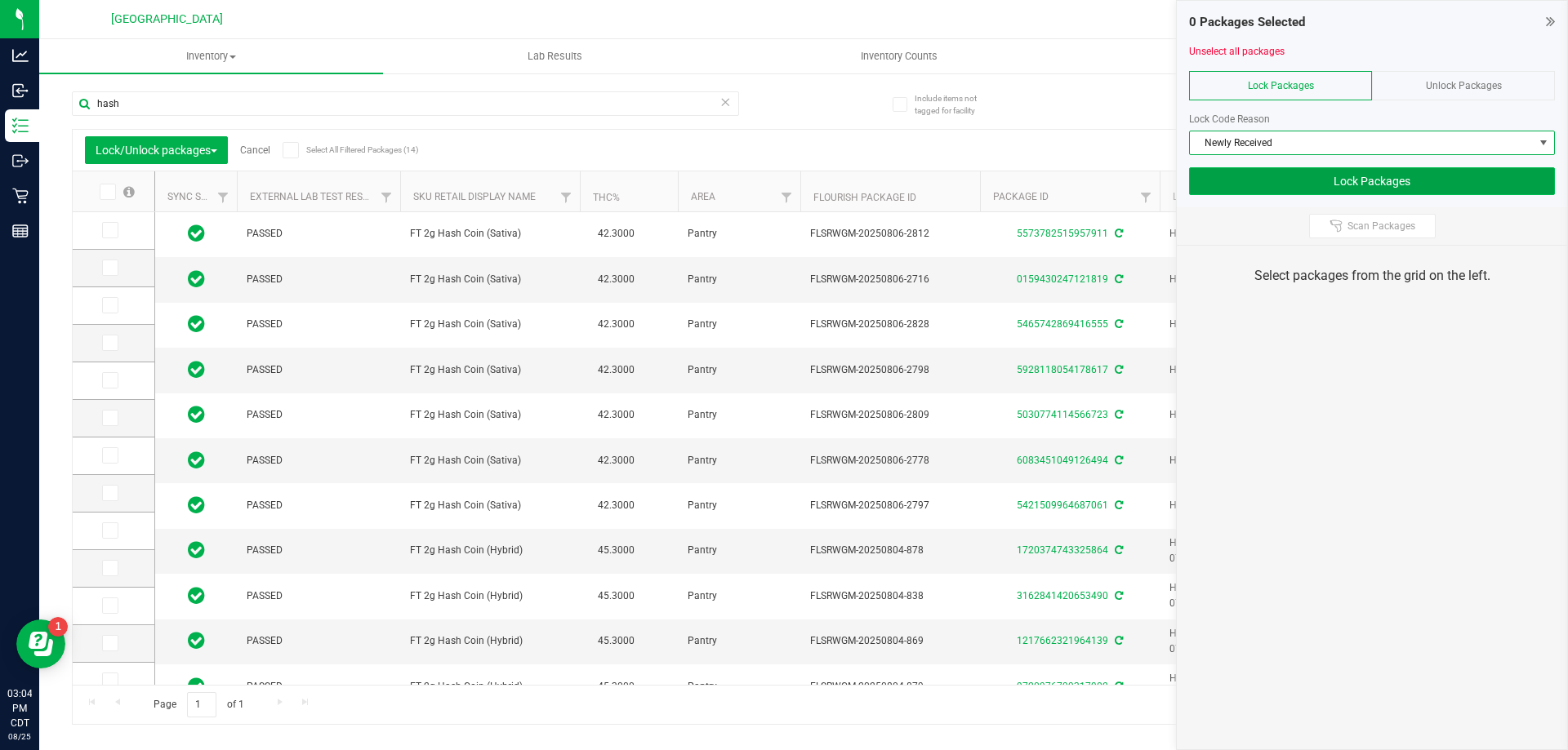
click at [1360, 185] on button "Lock Packages" at bounding box center [1371, 181] width 366 height 28
click at [1549, 20] on icon at bounding box center [1550, 20] width 9 height 16
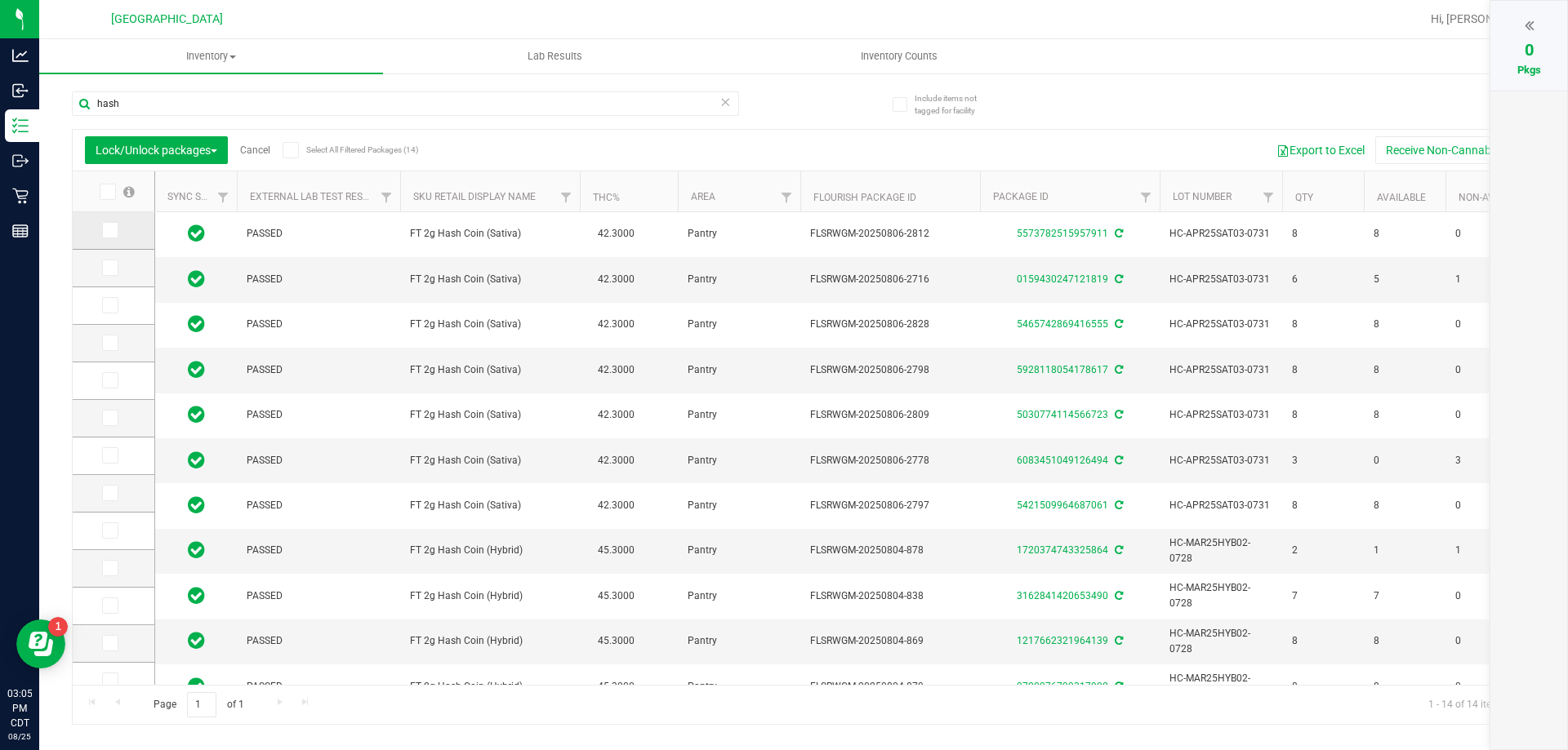
click at [116, 232] on span at bounding box center [110, 229] width 16 height 16
click at [0, 0] on input "checkbox" at bounding box center [0, 0] width 0 height 0
click at [115, 303] on span at bounding box center [110, 305] width 16 height 16
click at [0, 0] on input "checkbox" at bounding box center [0, 0] width 0 height 0
click at [110, 343] on icon at bounding box center [109, 343] width 10 height 0
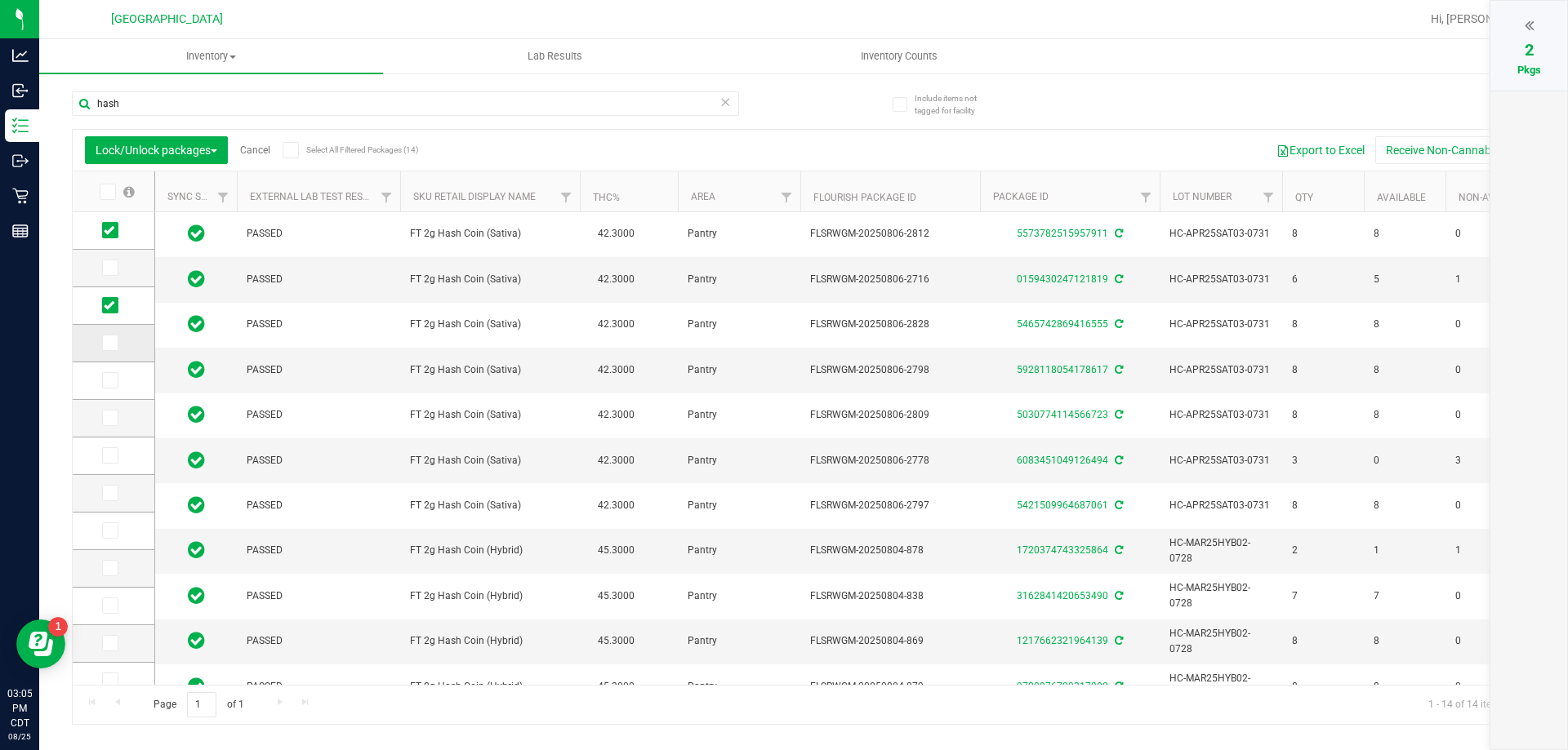
click at [0, 0] on input "checkbox" at bounding box center [0, 0] width 0 height 0
click at [112, 380] on icon at bounding box center [109, 380] width 10 height 0
click at [0, 0] on input "checkbox" at bounding box center [0, 0] width 0 height 0
click at [112, 468] on td at bounding box center [113, 456] width 82 height 38
click at [105, 455] on icon at bounding box center [109, 455] width 10 height 0
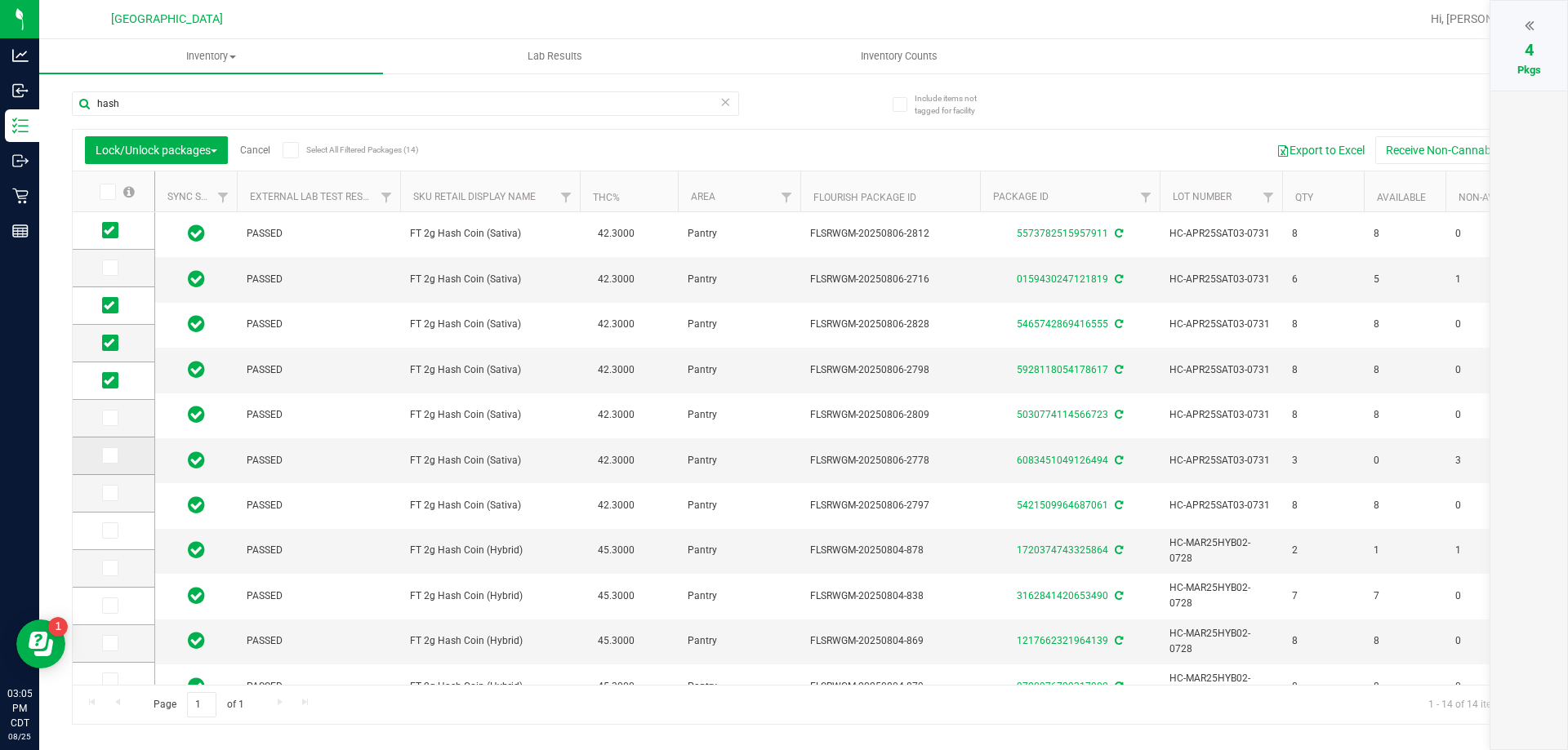
click at [0, 0] on input "checkbox" at bounding box center [0, 0] width 0 height 0
click at [112, 568] on icon at bounding box center [109, 568] width 10 height 0
click at [0, 0] on input "checkbox" at bounding box center [0, 0] width 0 height 0
click at [107, 606] on icon at bounding box center [109, 606] width 10 height 0
click at [0, 0] on input "checkbox" at bounding box center [0, 0] width 0 height 0
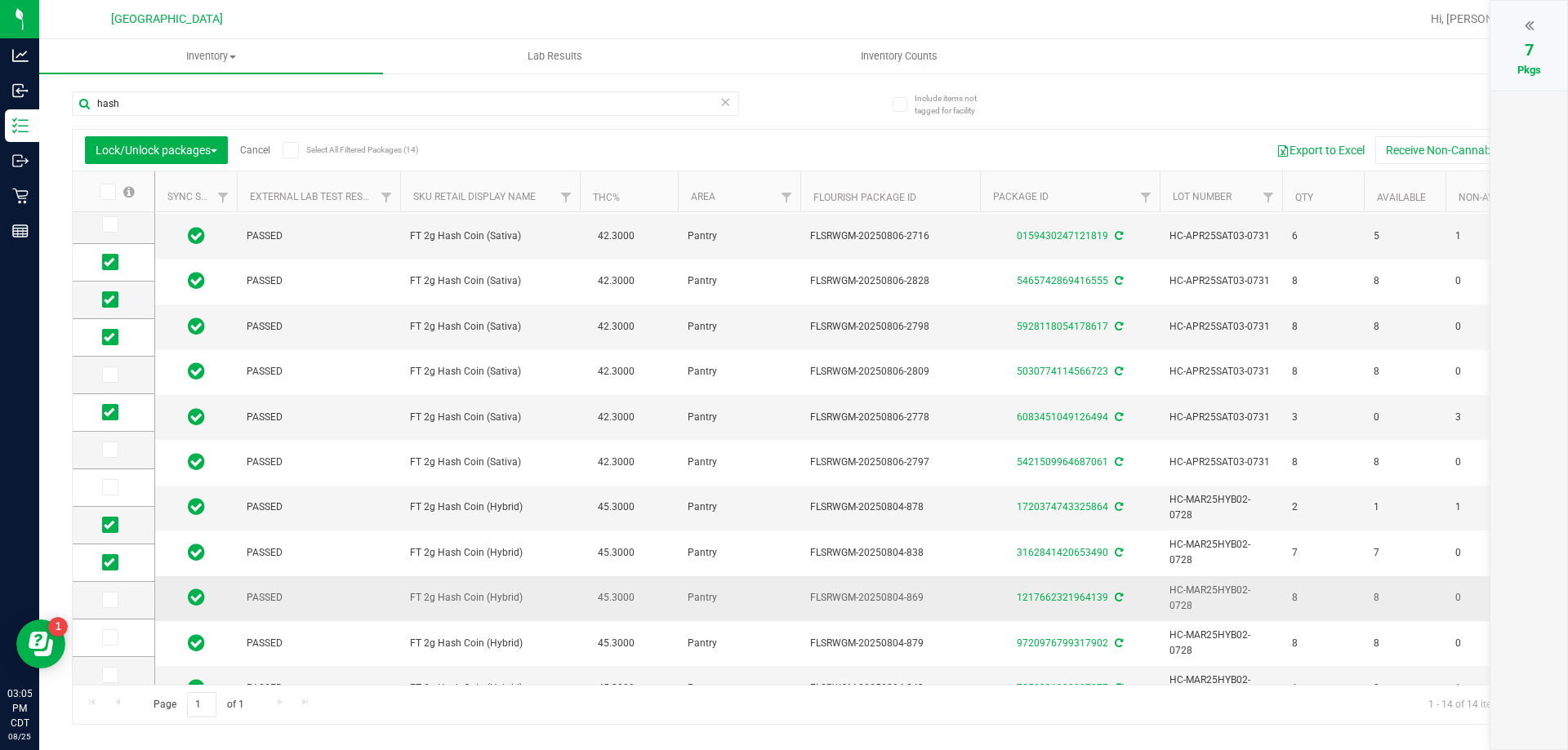
scroll to position [52, 0]
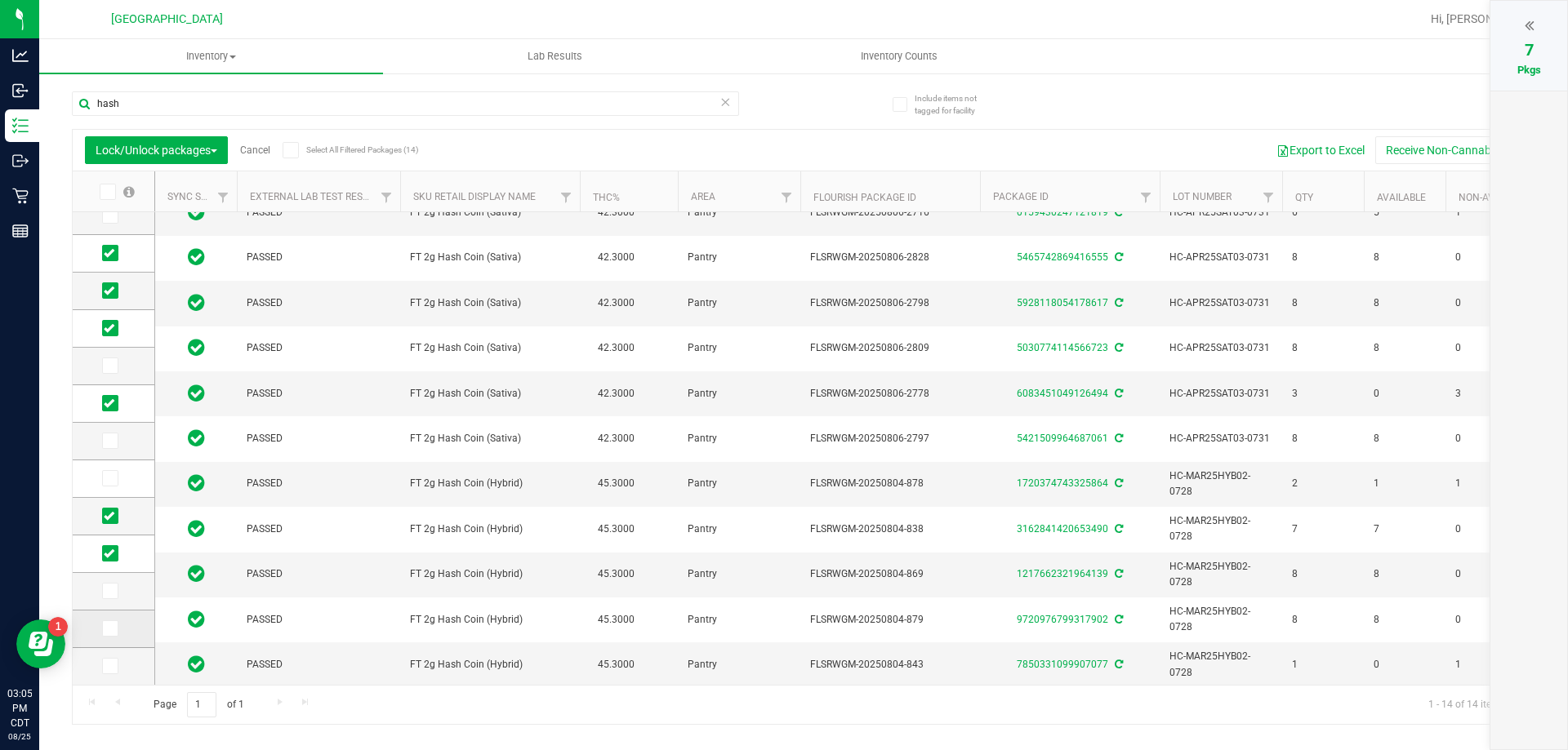
click at [122, 628] on label at bounding box center [114, 628] width 24 height 16
click at [0, 0] on input "checkbox" at bounding box center [0, 0] width 0 height 0
click at [108, 666] on icon at bounding box center [109, 666] width 10 height 0
click at [0, 0] on input "checkbox" at bounding box center [0, 0] width 0 height 0
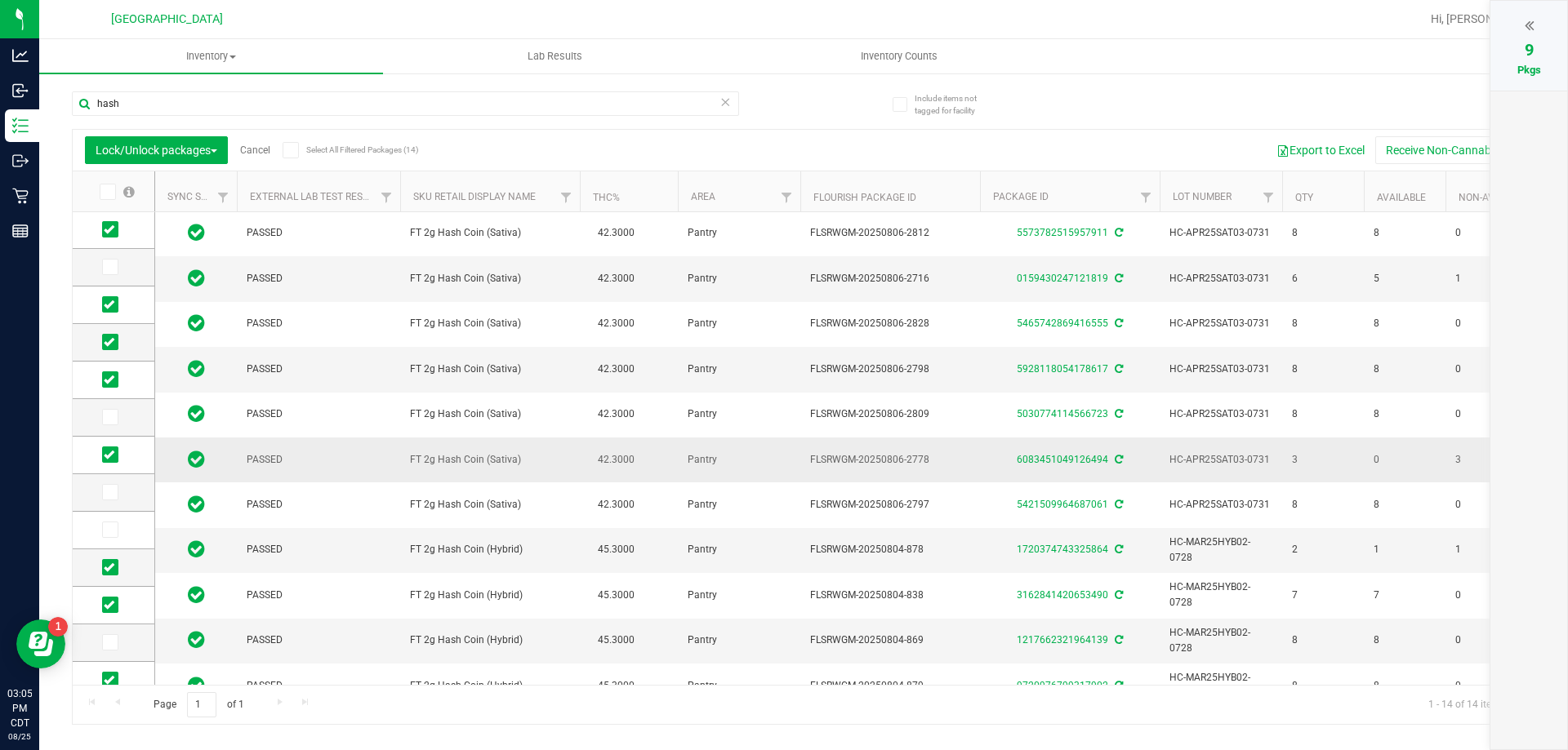
scroll to position [0, 0]
click at [1532, 16] on span at bounding box center [1529, 25] width 9 height 20
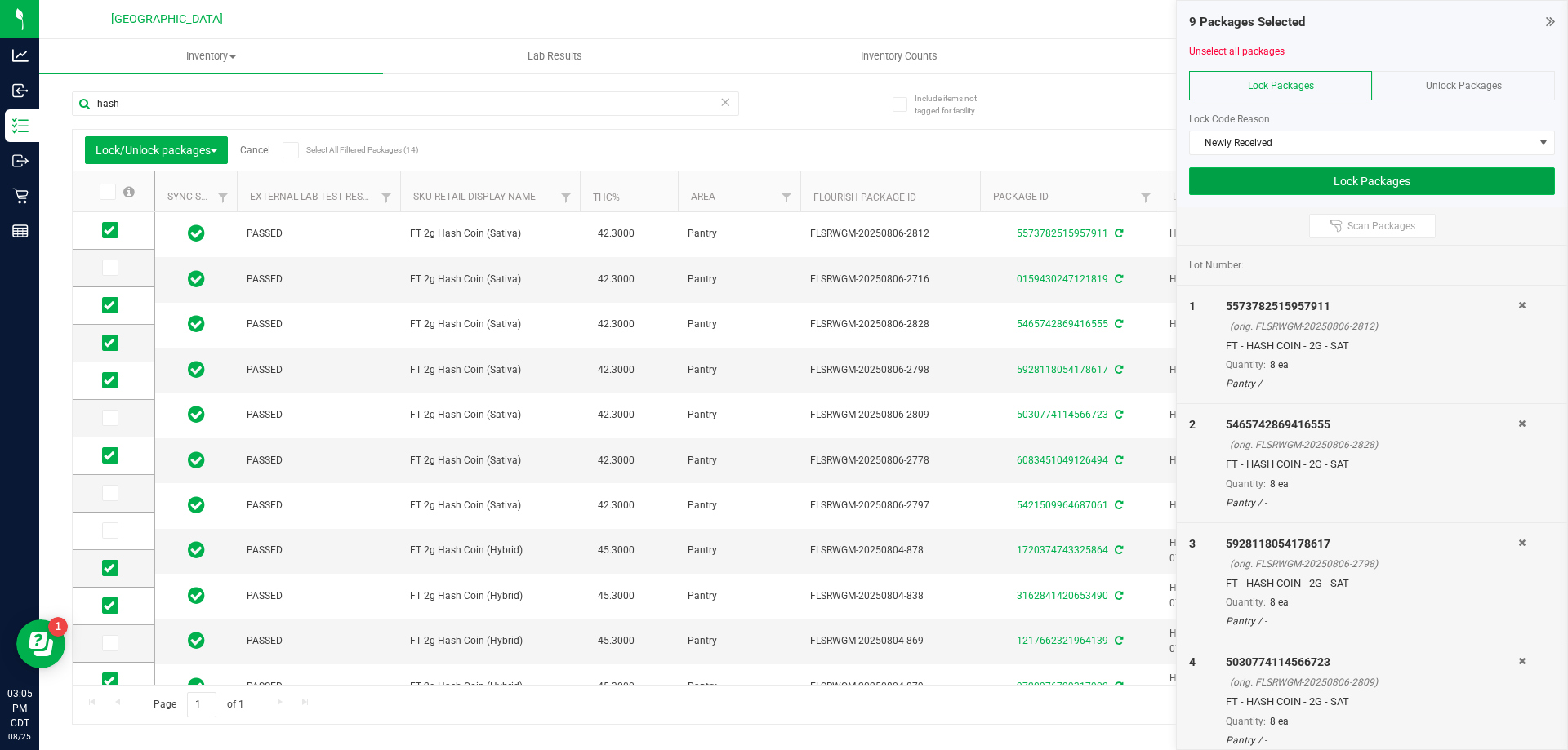
click at [1410, 188] on button "Lock Packages" at bounding box center [1371, 181] width 366 height 28
